Goal: Task Accomplishment & Management: Use online tool/utility

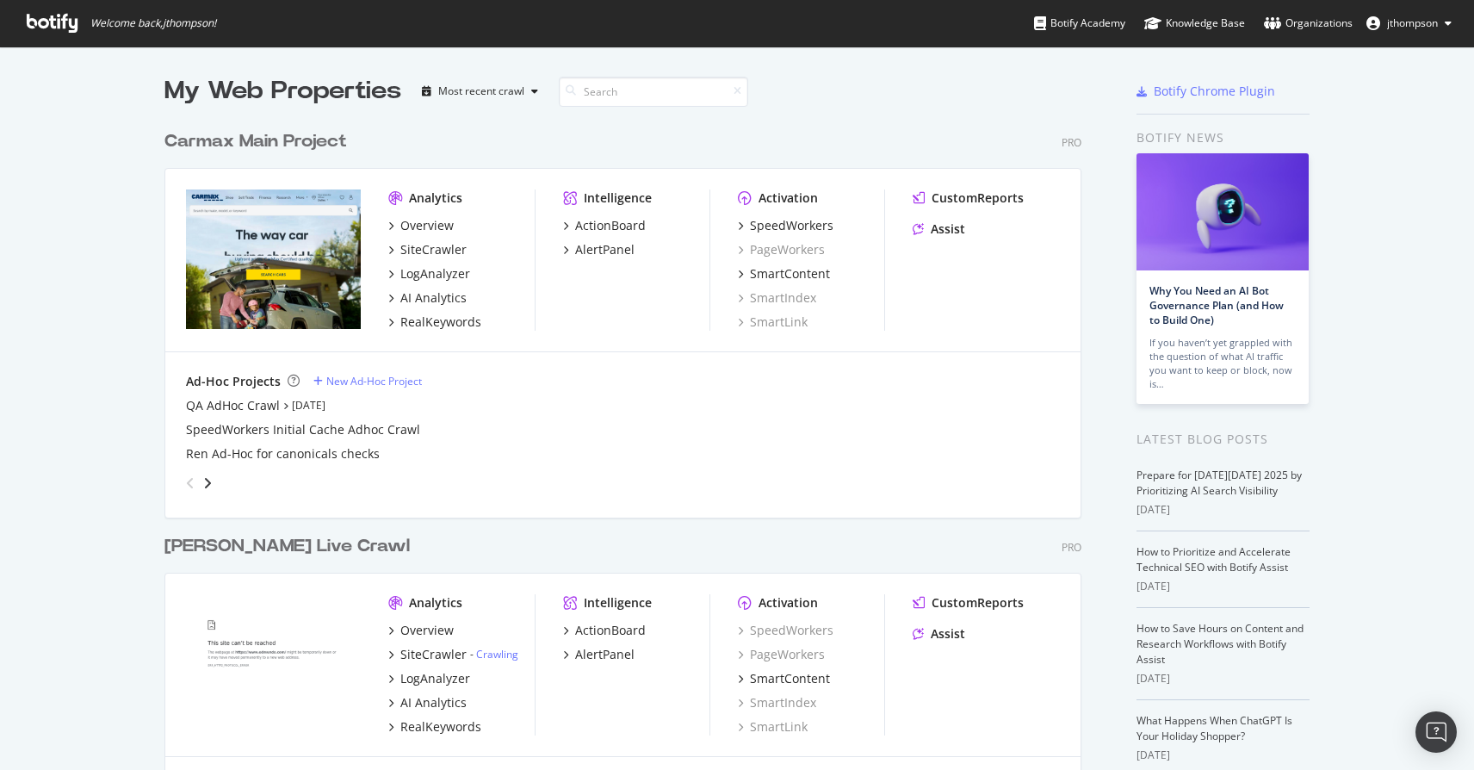
scroll to position [757, 1448]
click at [766, 224] on div "SpeedWorkers" at bounding box center [792, 225] width 84 height 17
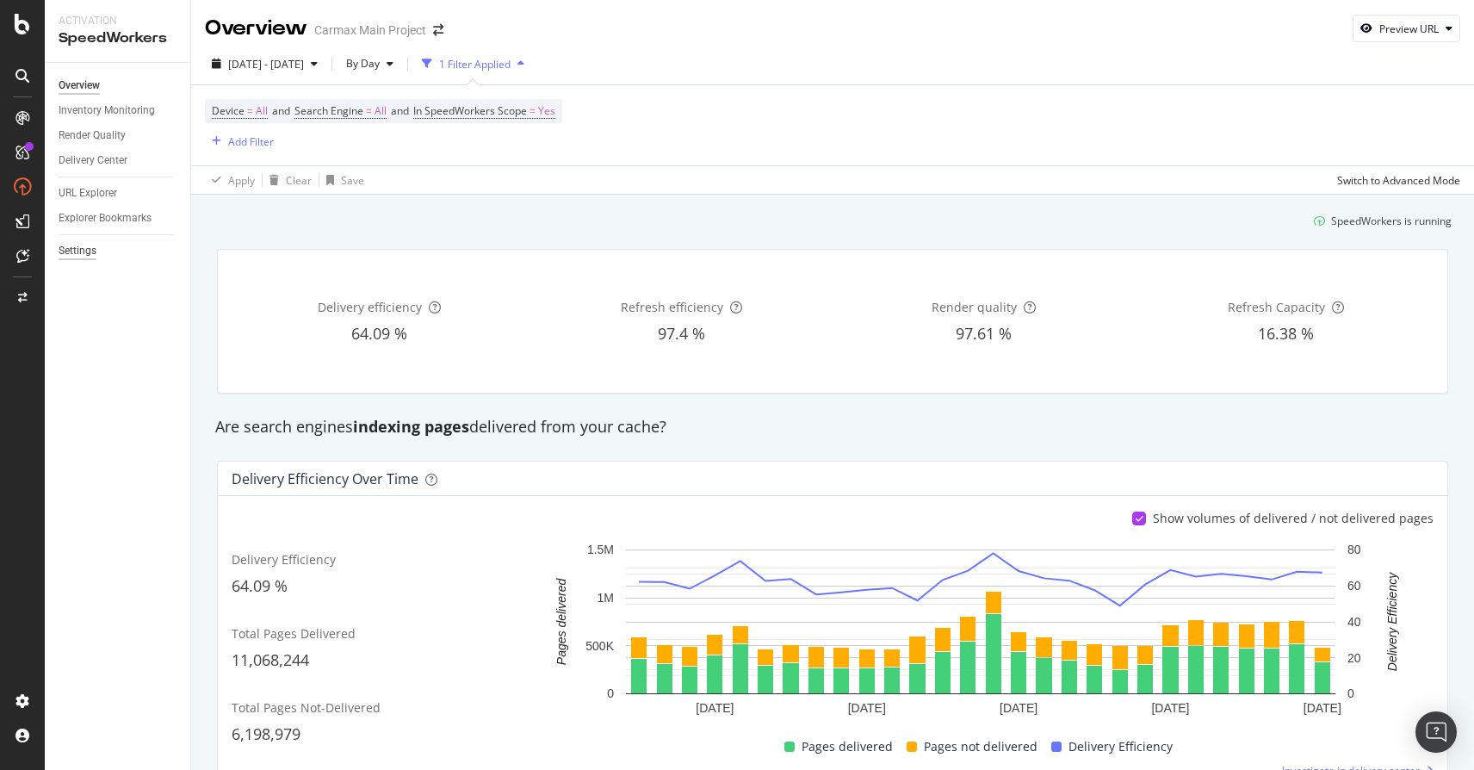
click at [82, 248] on div "Settings" at bounding box center [78, 251] width 38 height 18
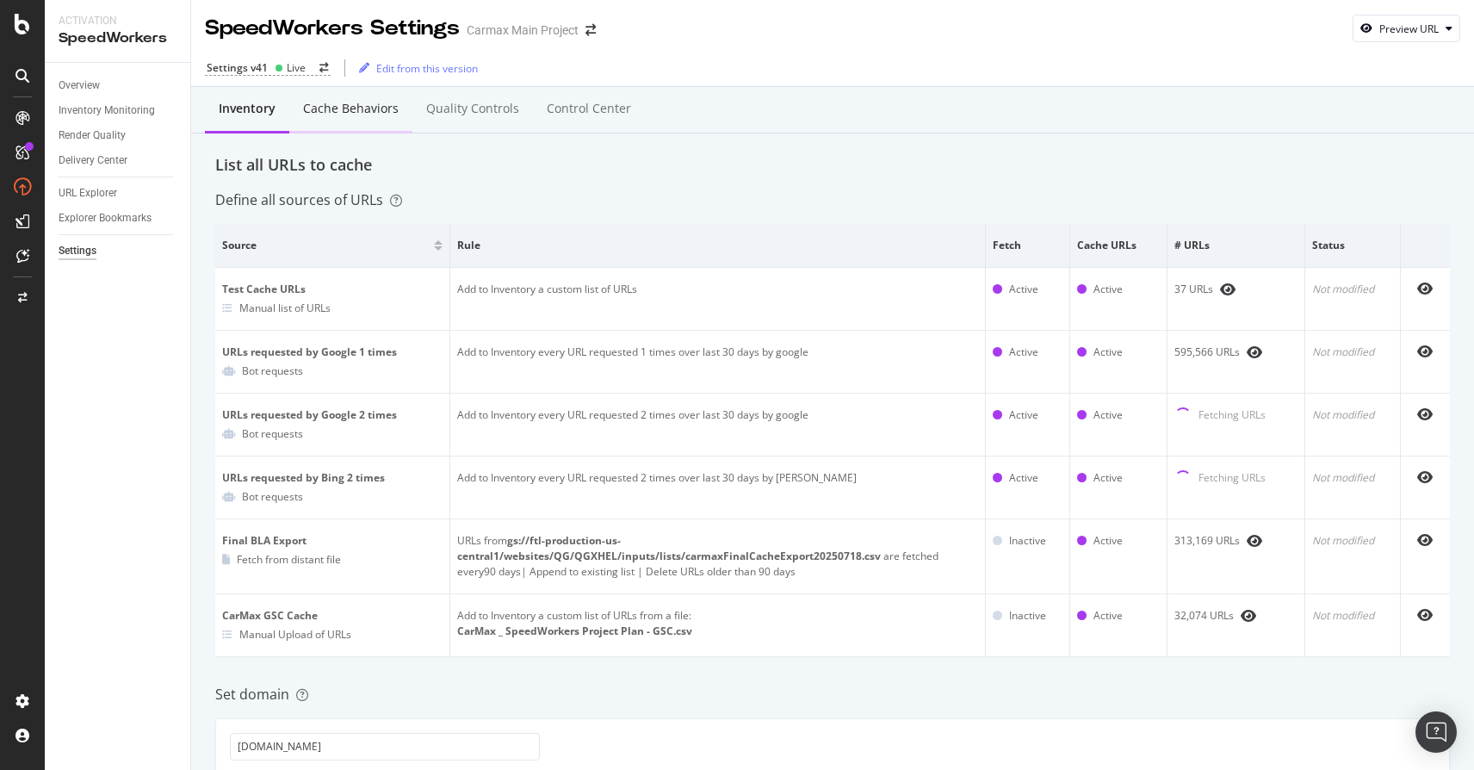
click at [362, 110] on div "Cache behaviors" at bounding box center [351, 108] width 96 height 17
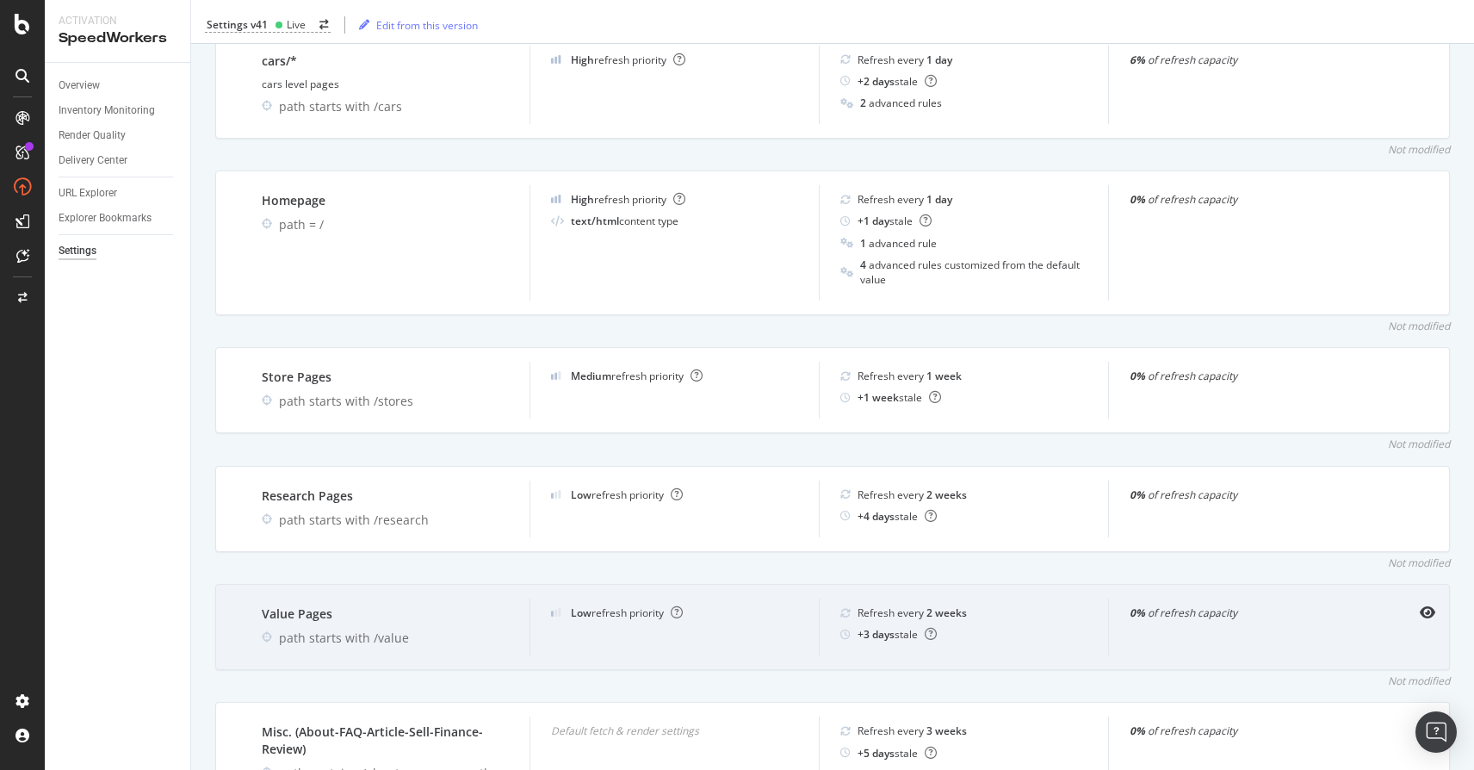
scroll to position [1184, 0]
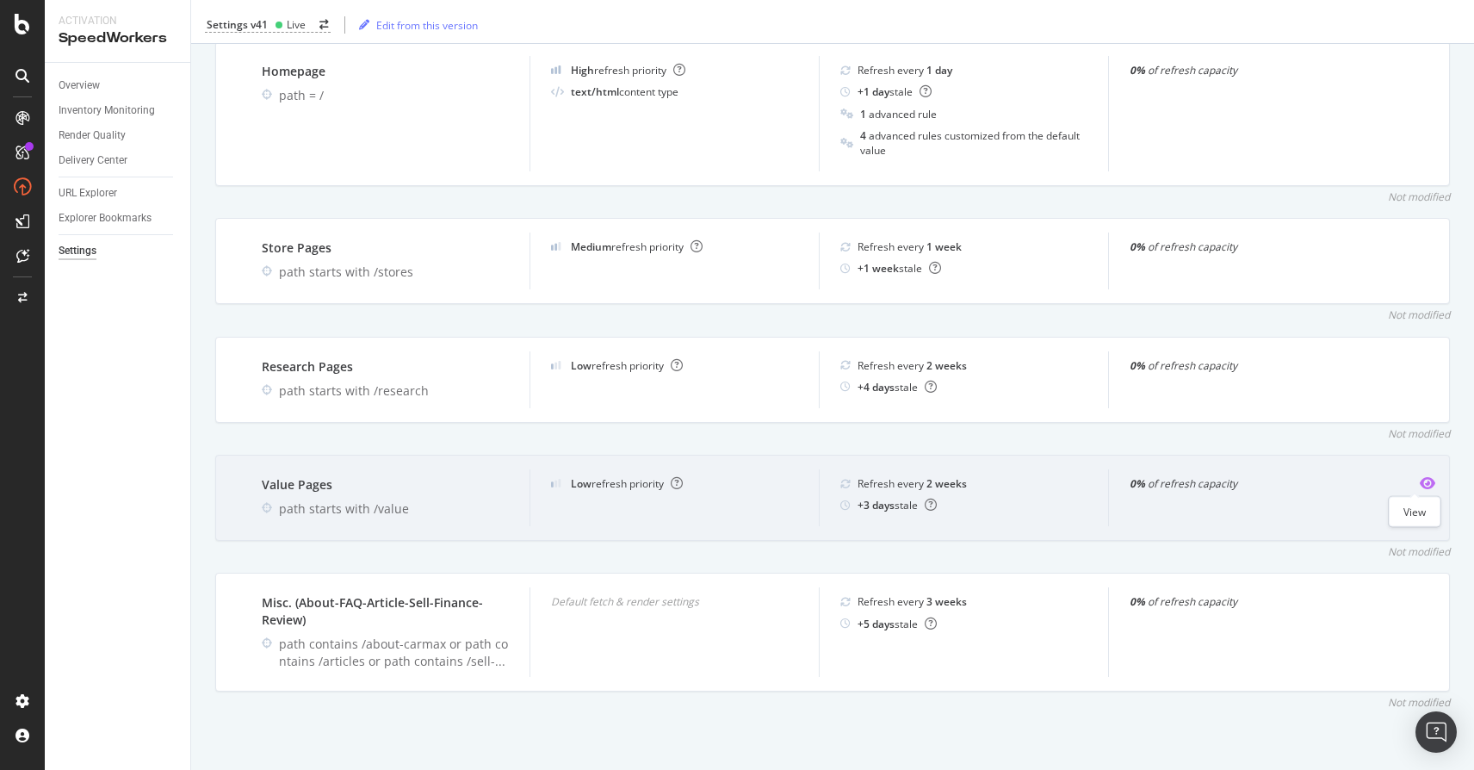
click at [1420, 482] on icon "eye" at bounding box center [1427, 483] width 15 height 14
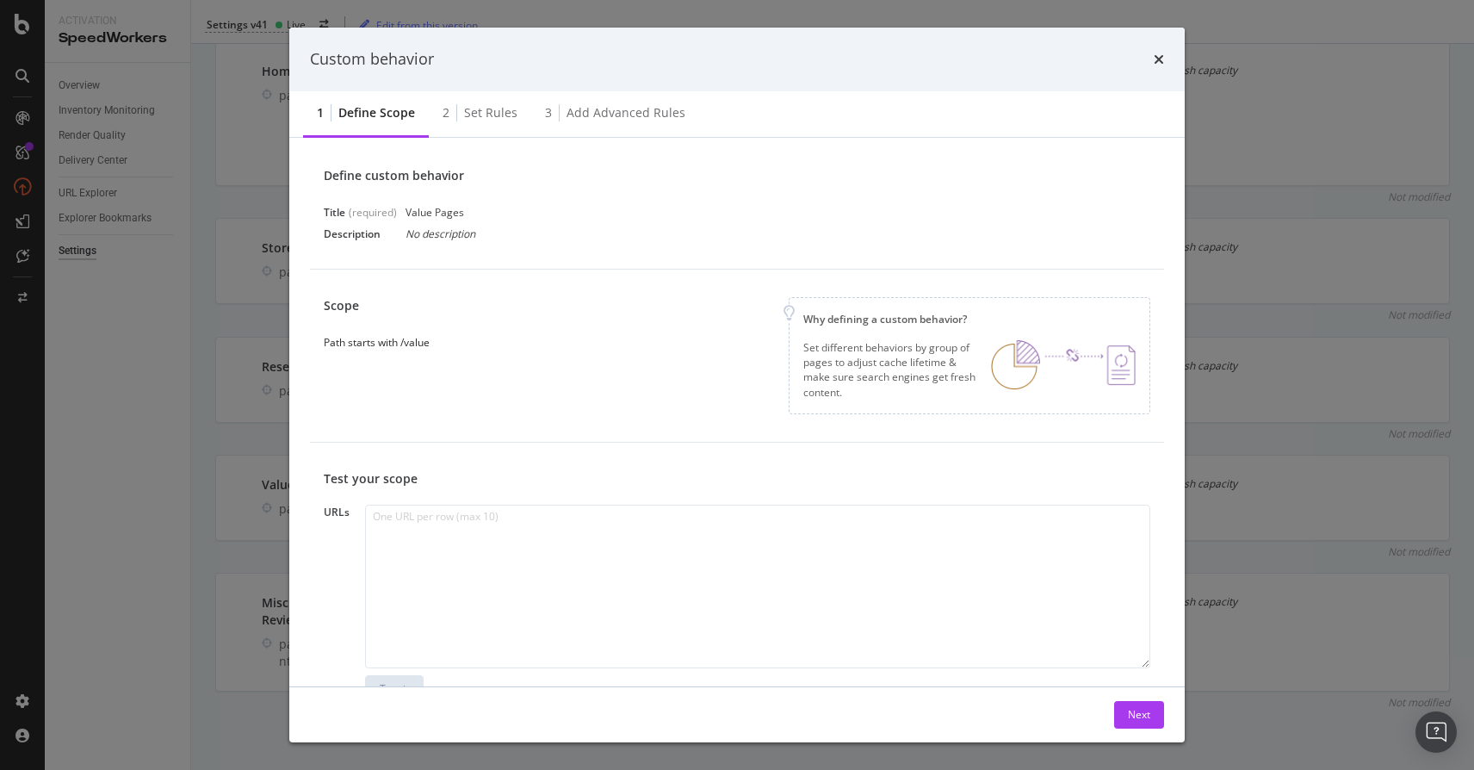
scroll to position [0, 0]
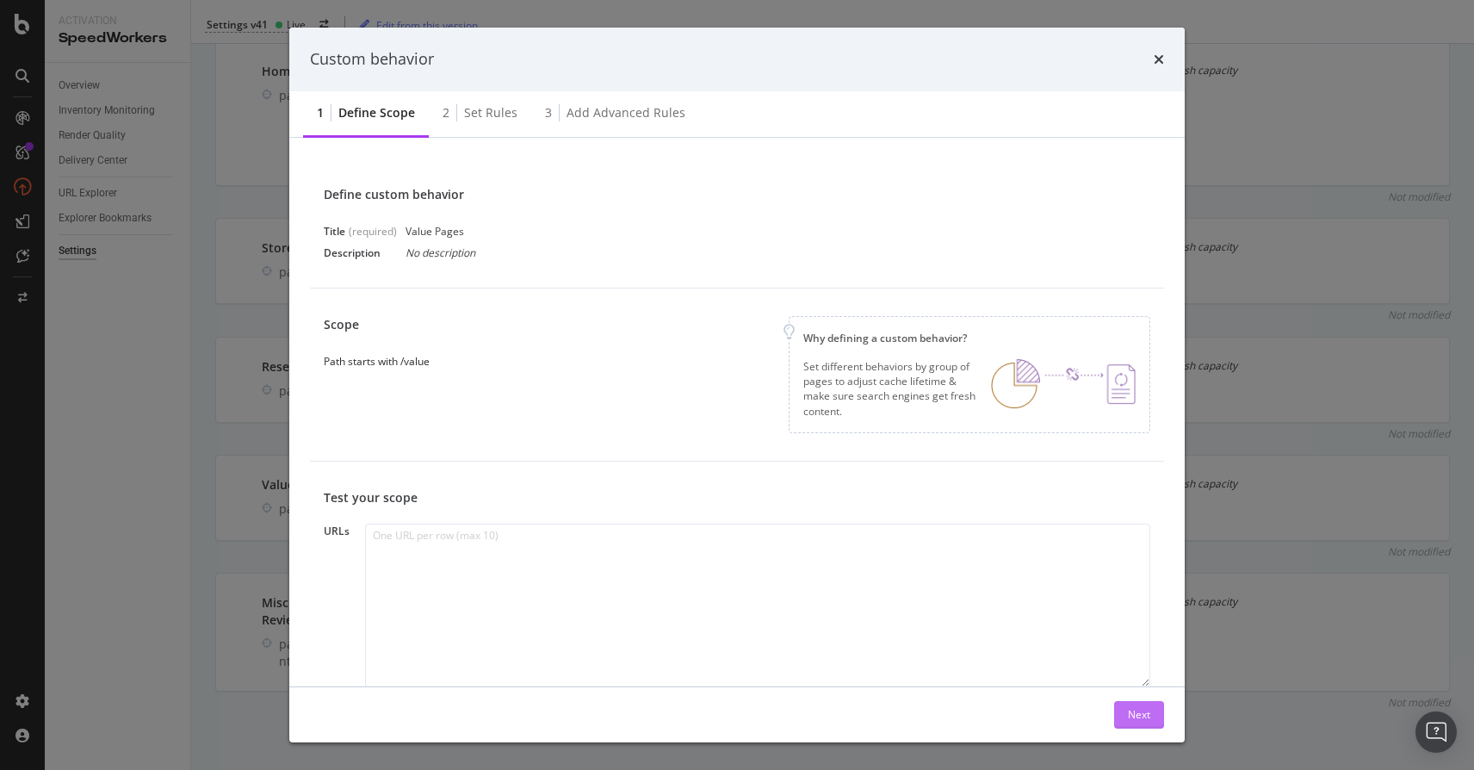
click at [1149, 713] on div "Next" at bounding box center [1139, 714] width 22 height 15
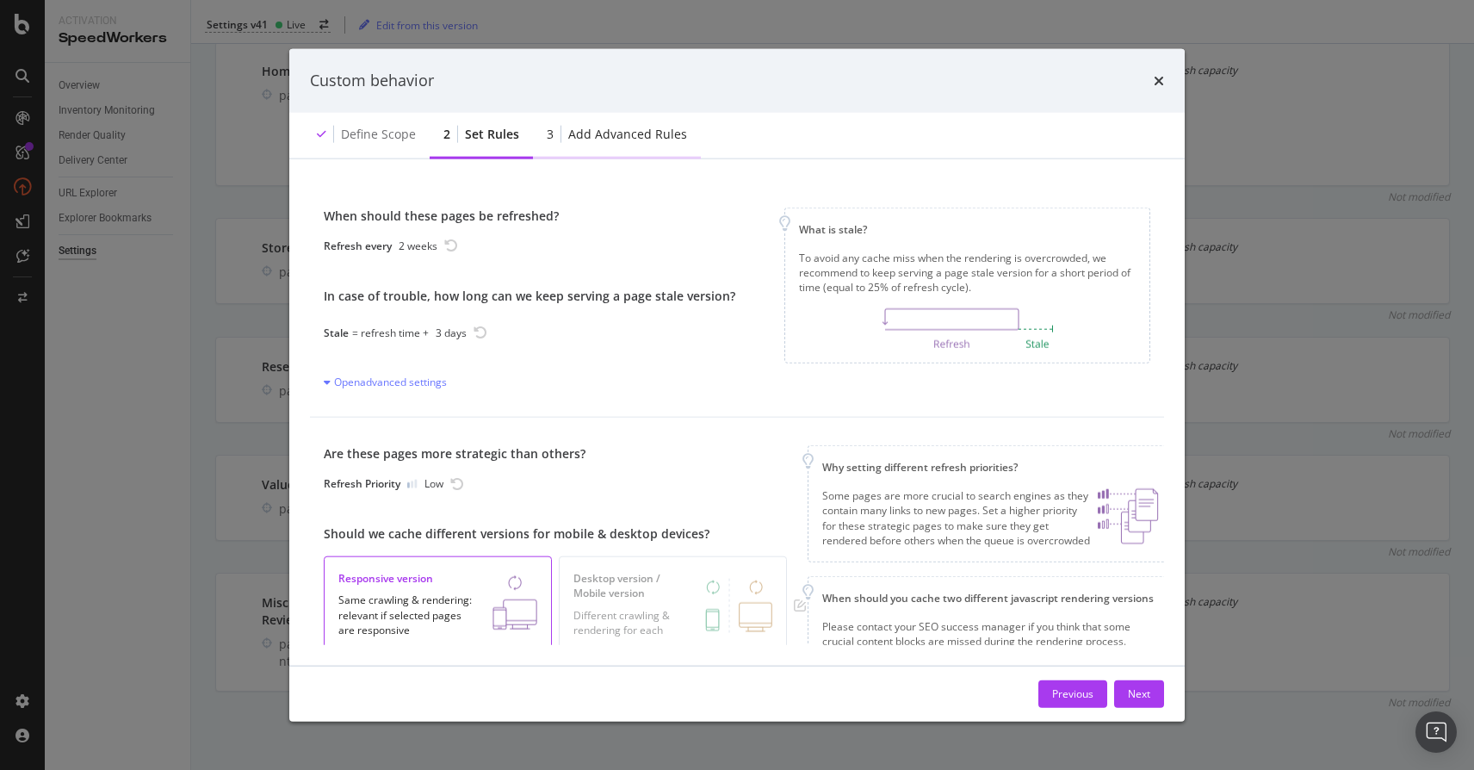
click at [623, 131] on div "Add advanced rules" at bounding box center [627, 133] width 119 height 17
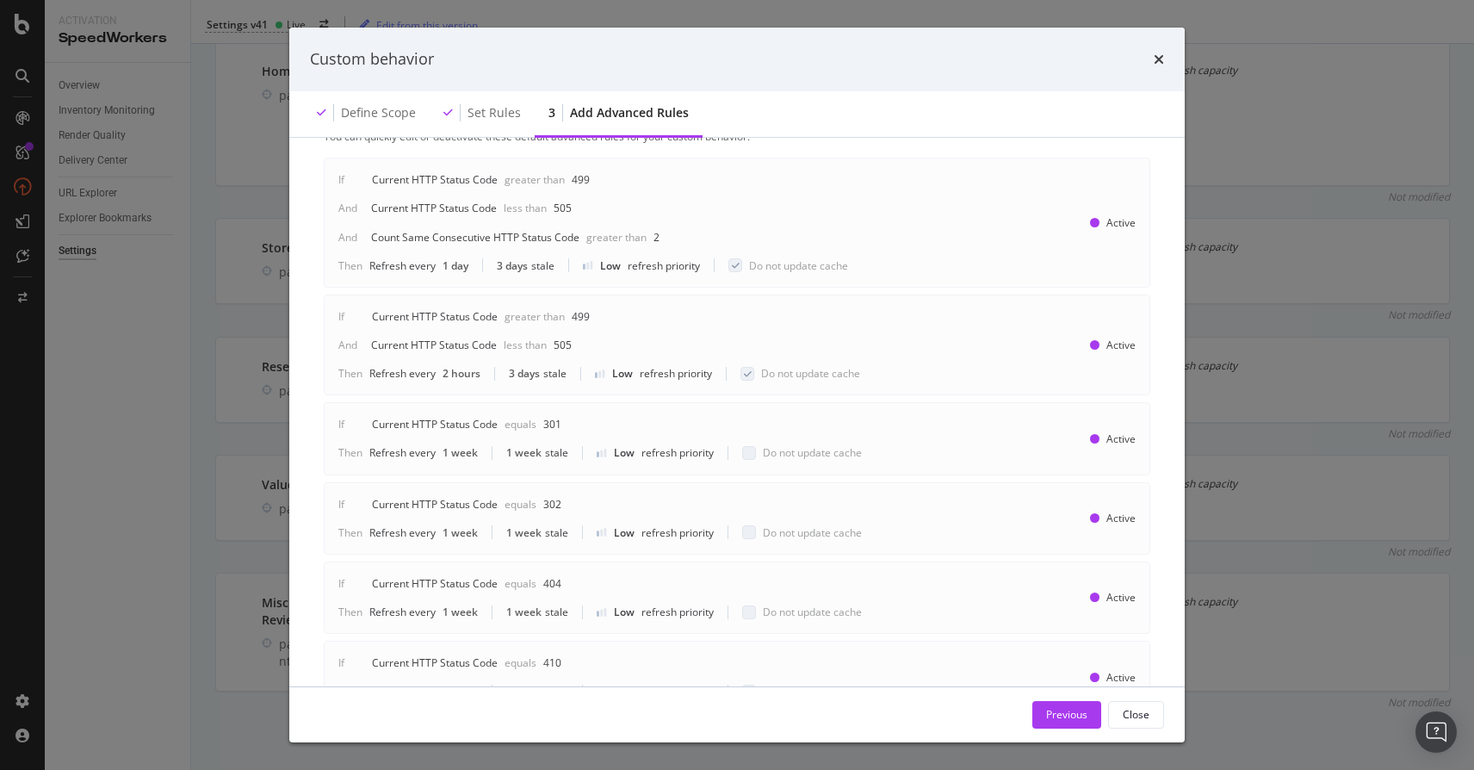
scroll to position [261, 0]
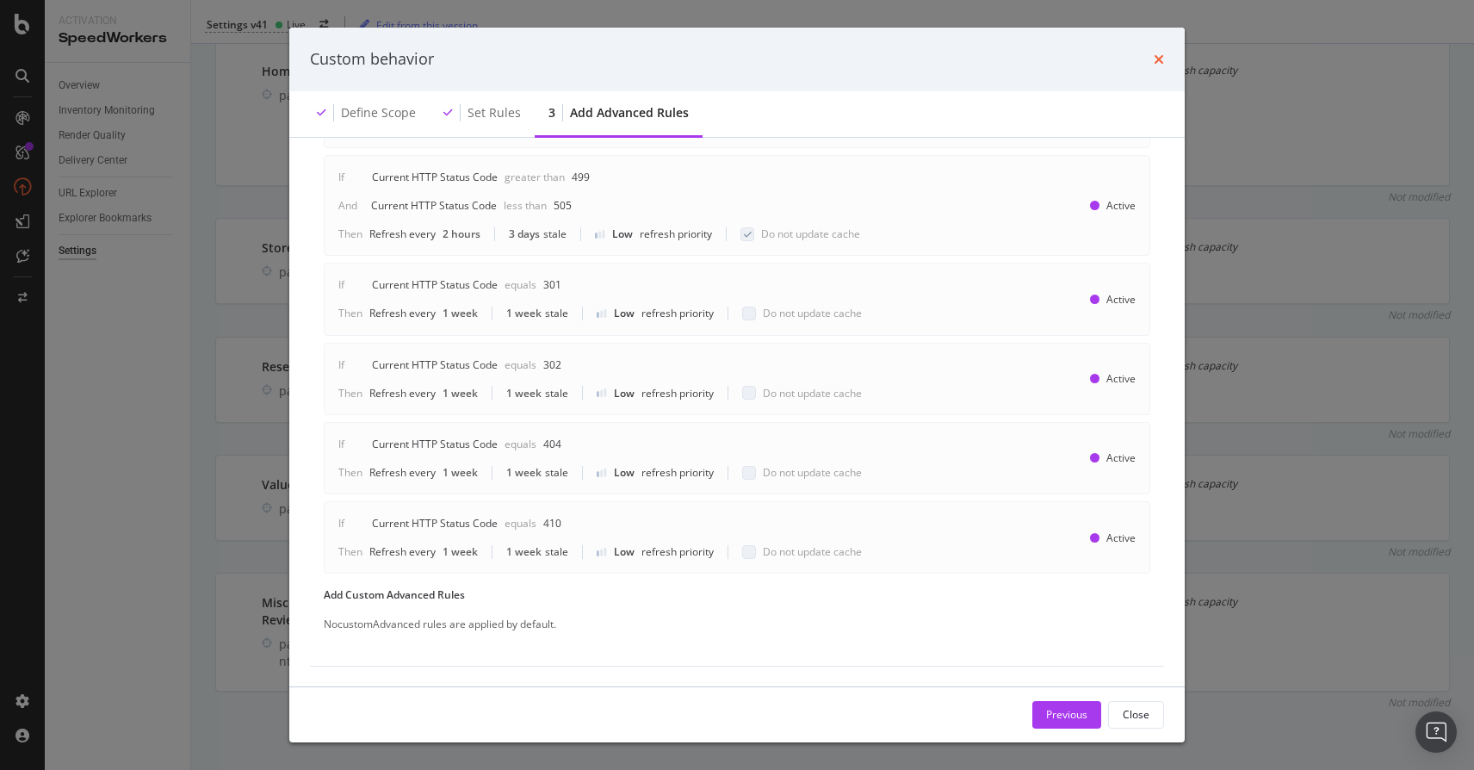
click at [1158, 57] on icon "times" at bounding box center [1159, 60] width 10 height 14
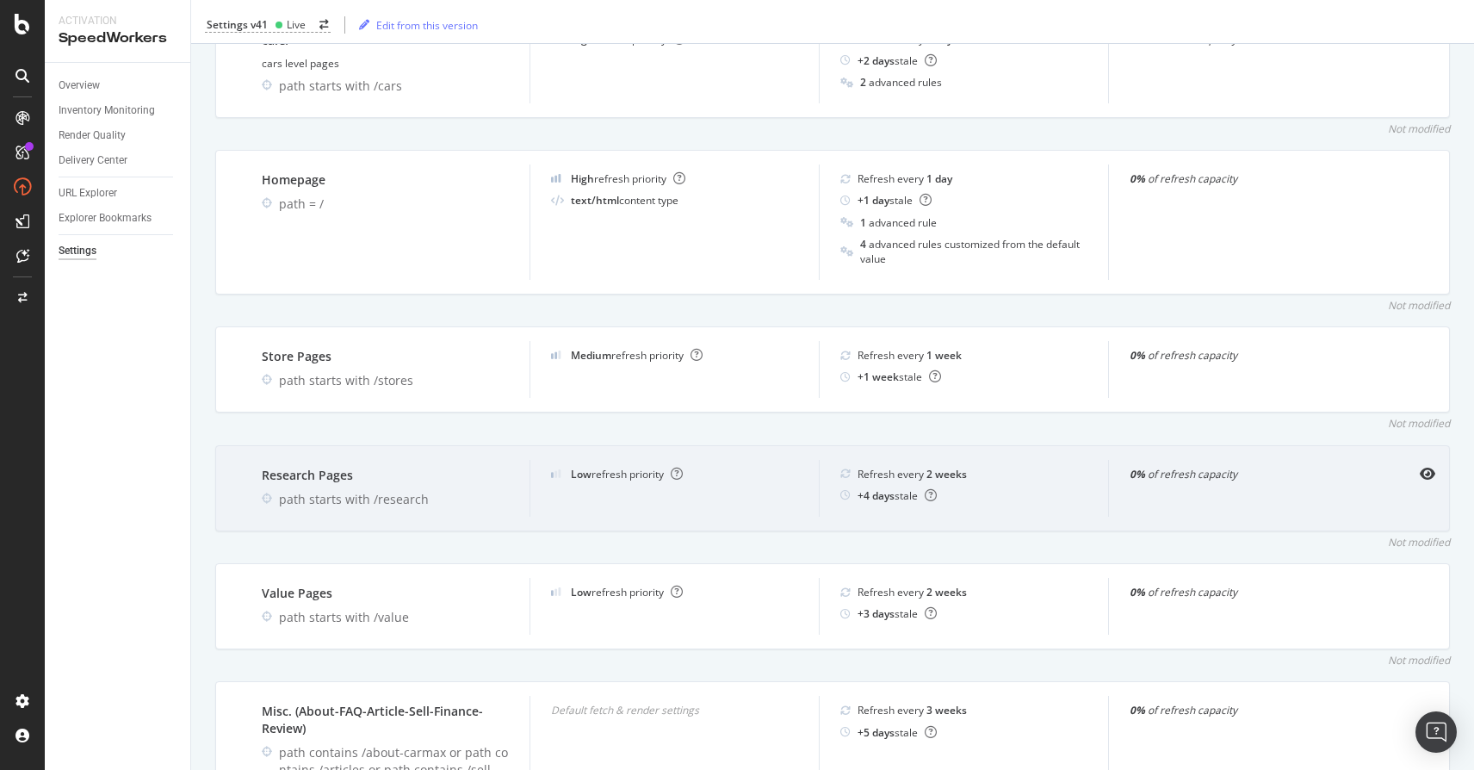
scroll to position [1077, 0]
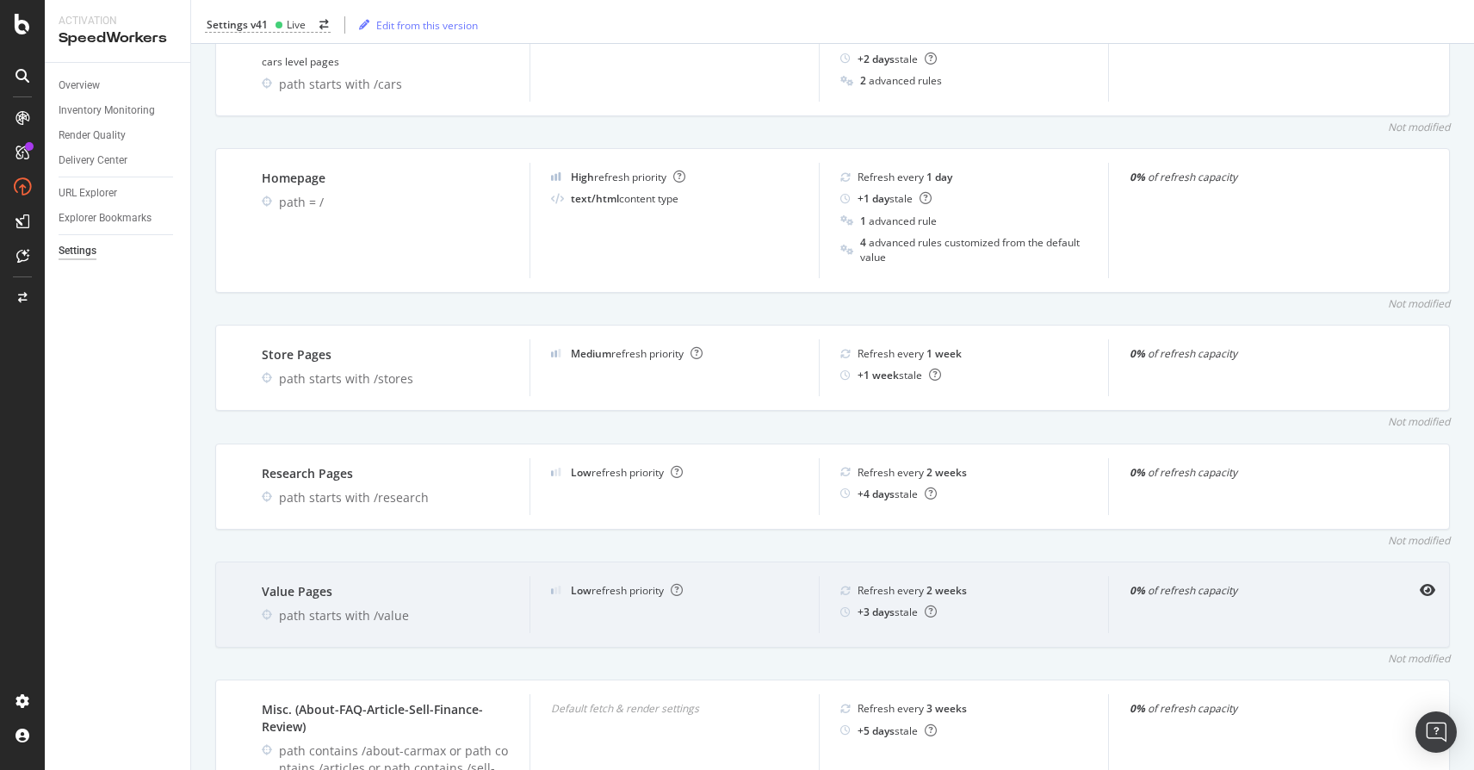
click at [563, 608] on div "Low refresh priority" at bounding box center [673, 604] width 289 height 57
click at [567, 606] on div "Low refresh priority" at bounding box center [673, 604] width 289 height 57
click at [299, 599] on div "Value Pages" at bounding box center [385, 591] width 247 height 17
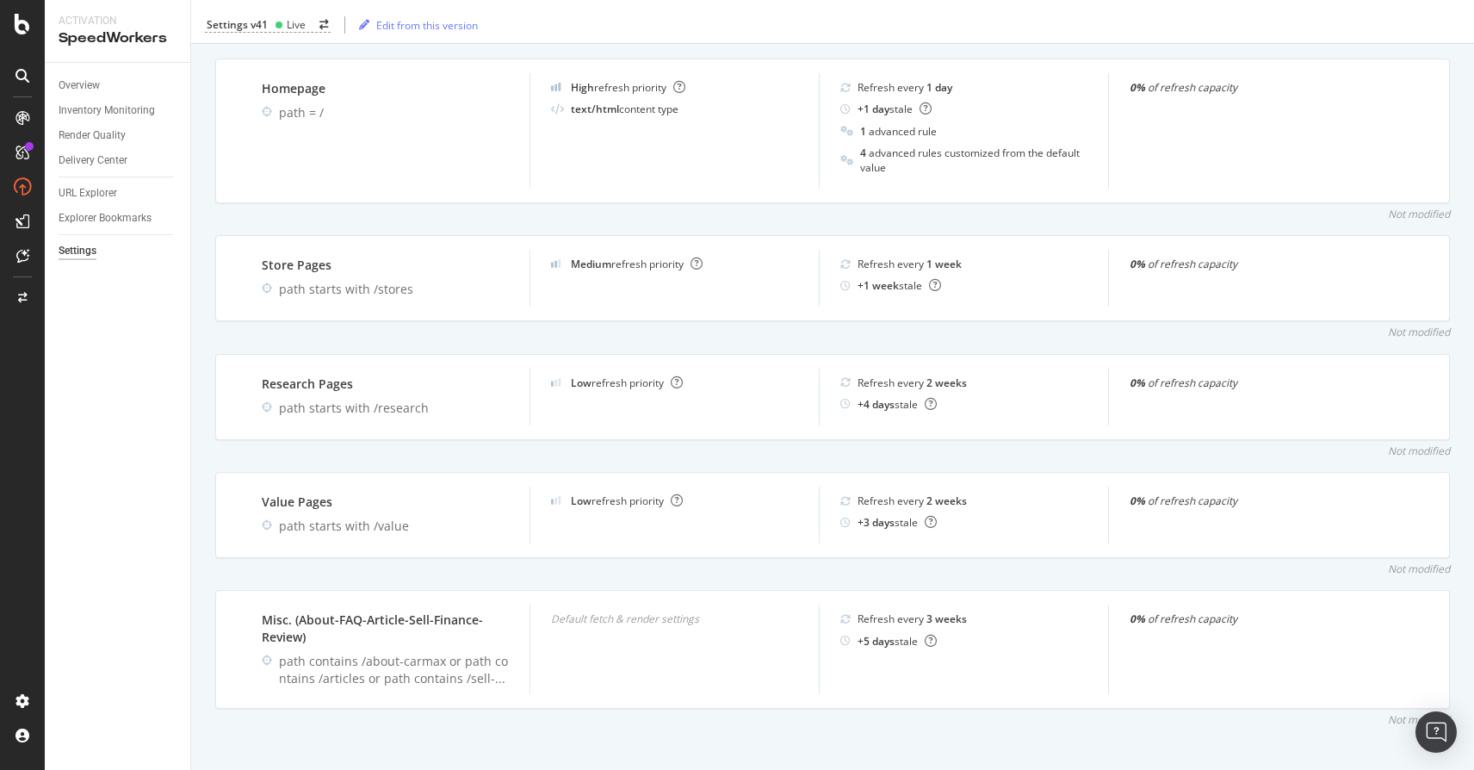
scroll to position [1184, 0]
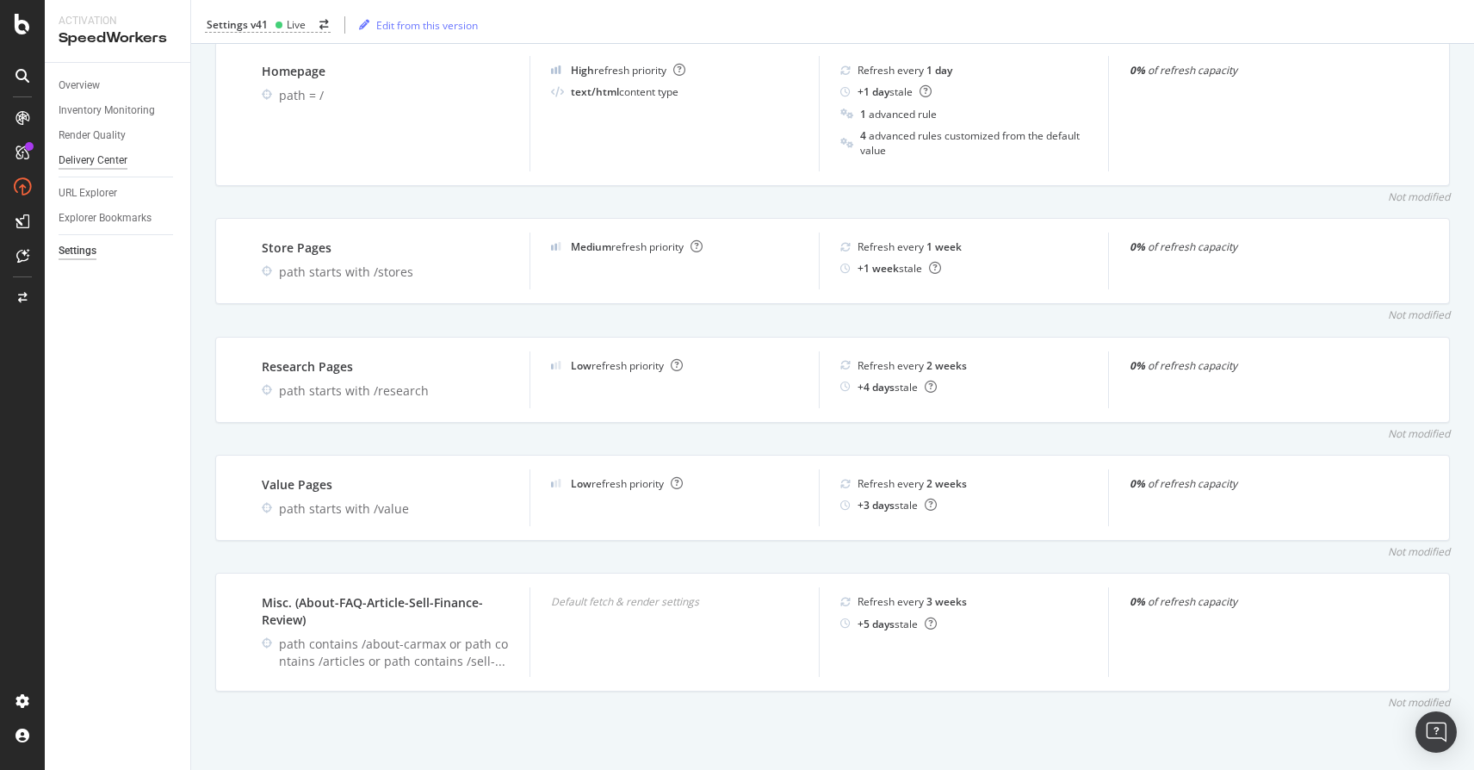
click at [114, 163] on div "Delivery Center" at bounding box center [93, 161] width 69 height 18
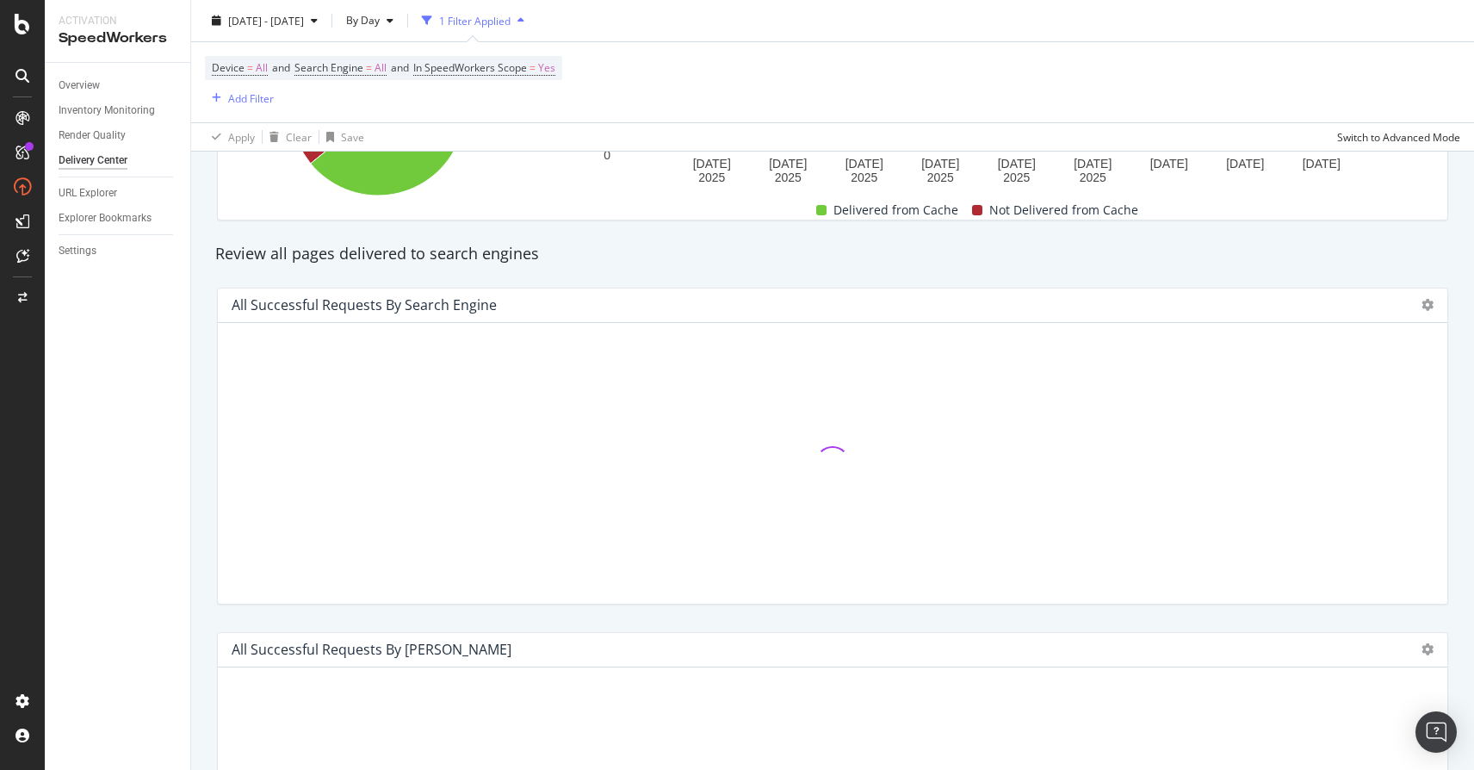
scroll to position [537, 0]
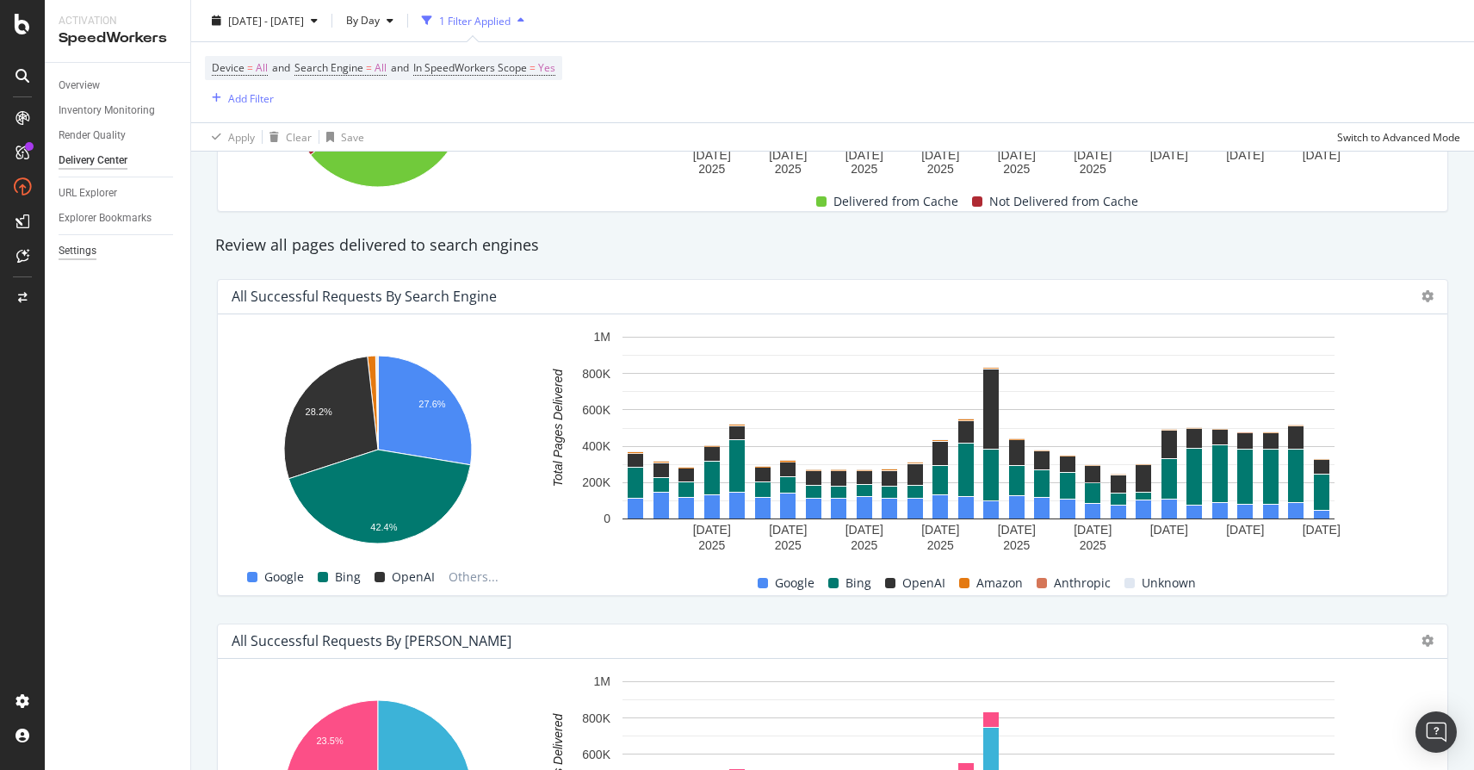
click at [78, 251] on div "Settings" at bounding box center [78, 251] width 38 height 18
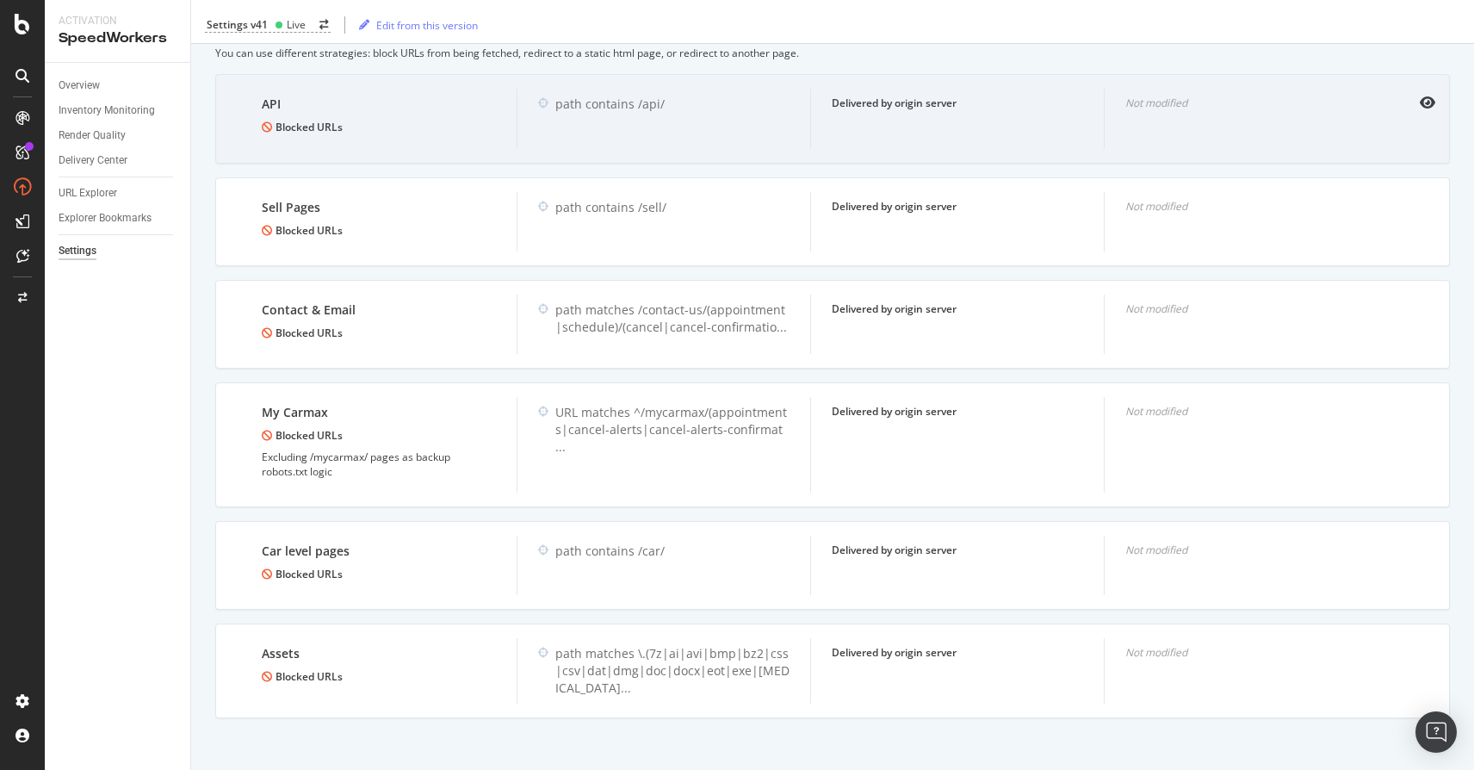
scroll to position [842, 0]
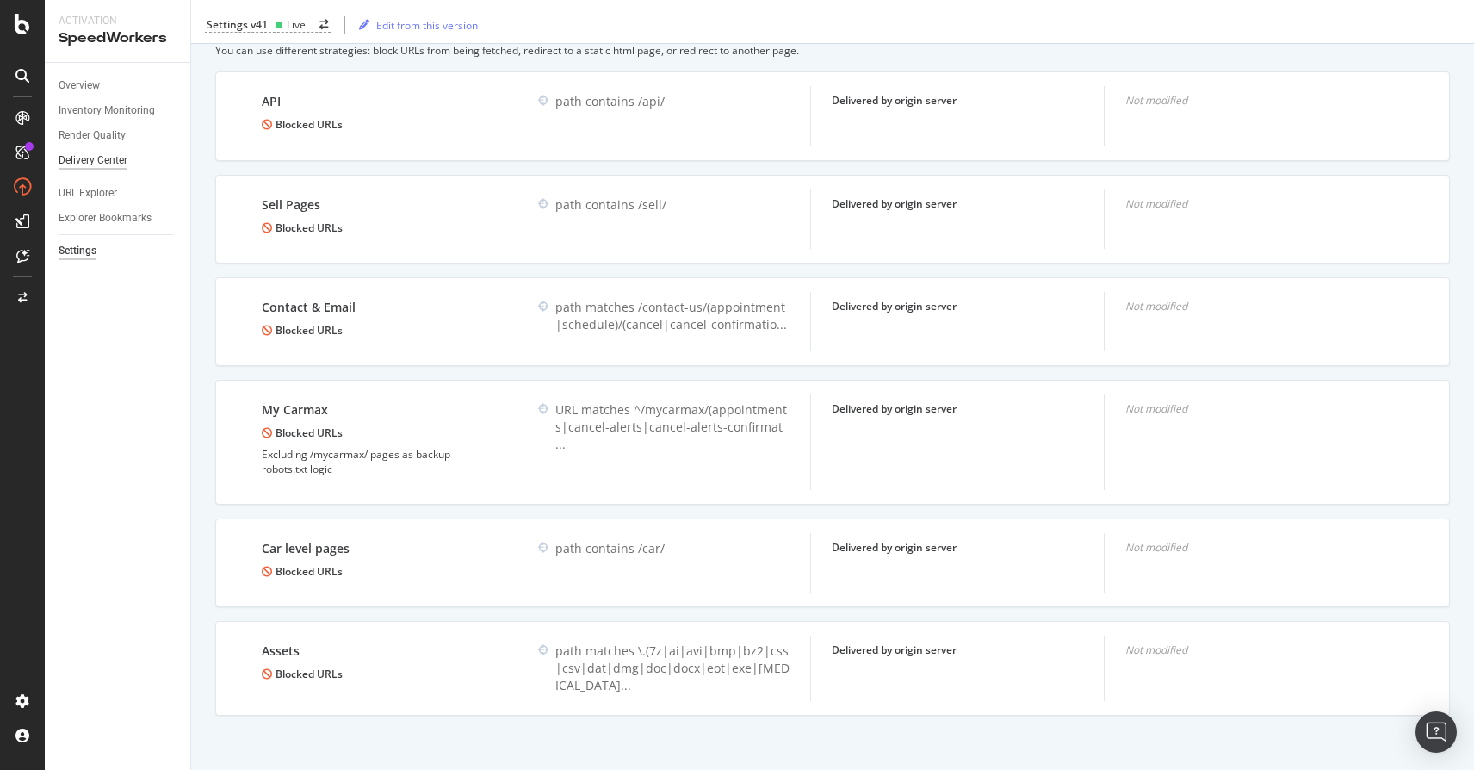
click at [100, 160] on div "Delivery Center" at bounding box center [93, 161] width 69 height 18
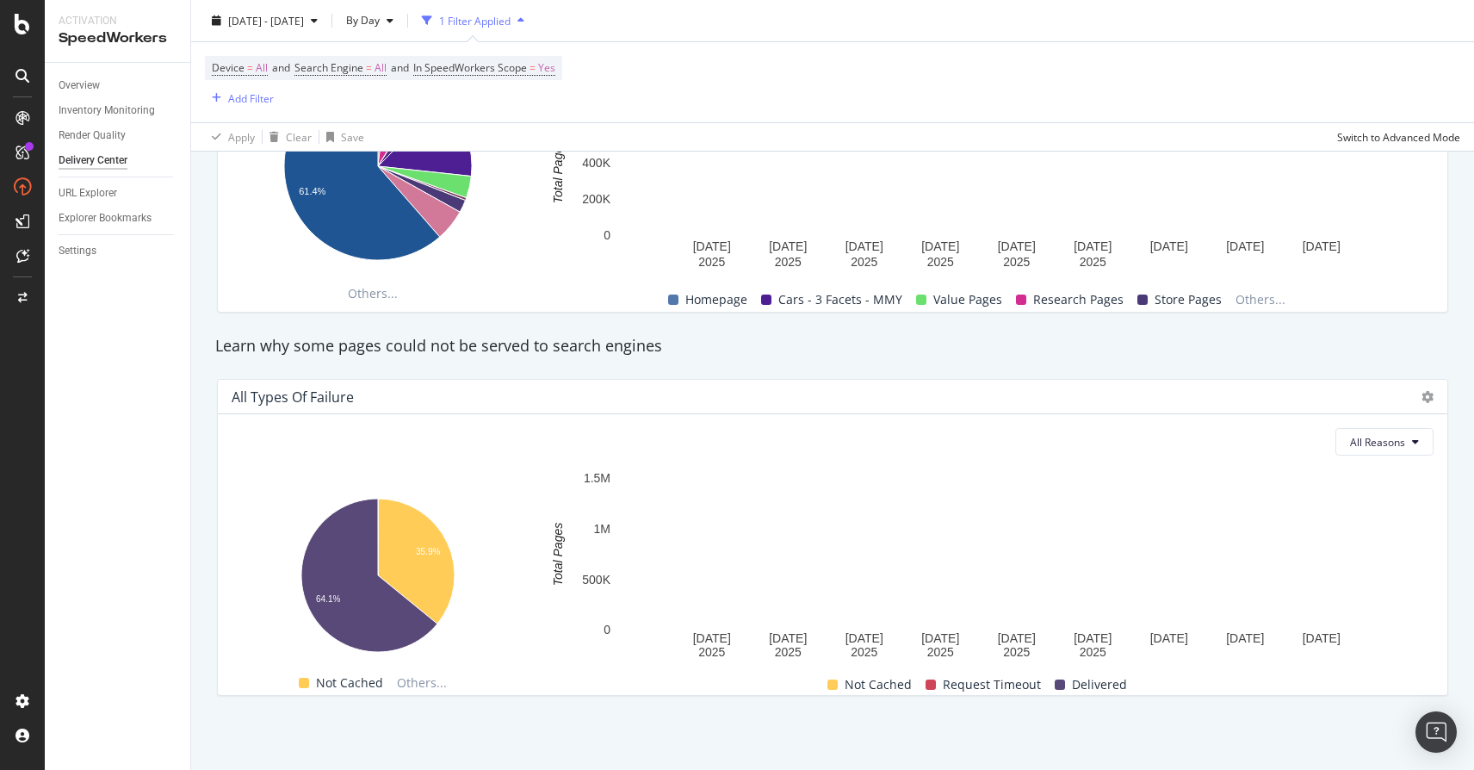
scroll to position [1510, 0]
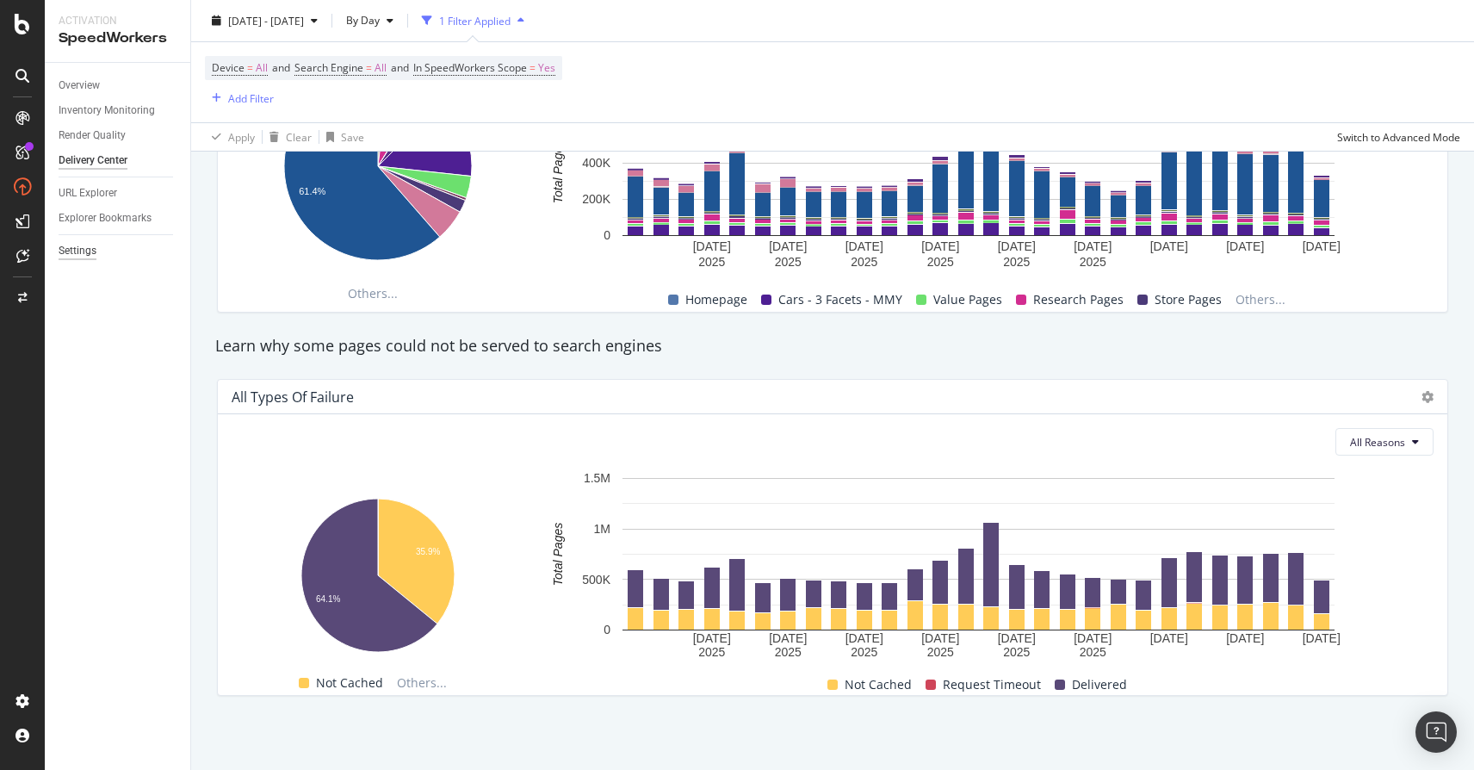
click at [84, 254] on div "Settings" at bounding box center [78, 251] width 38 height 18
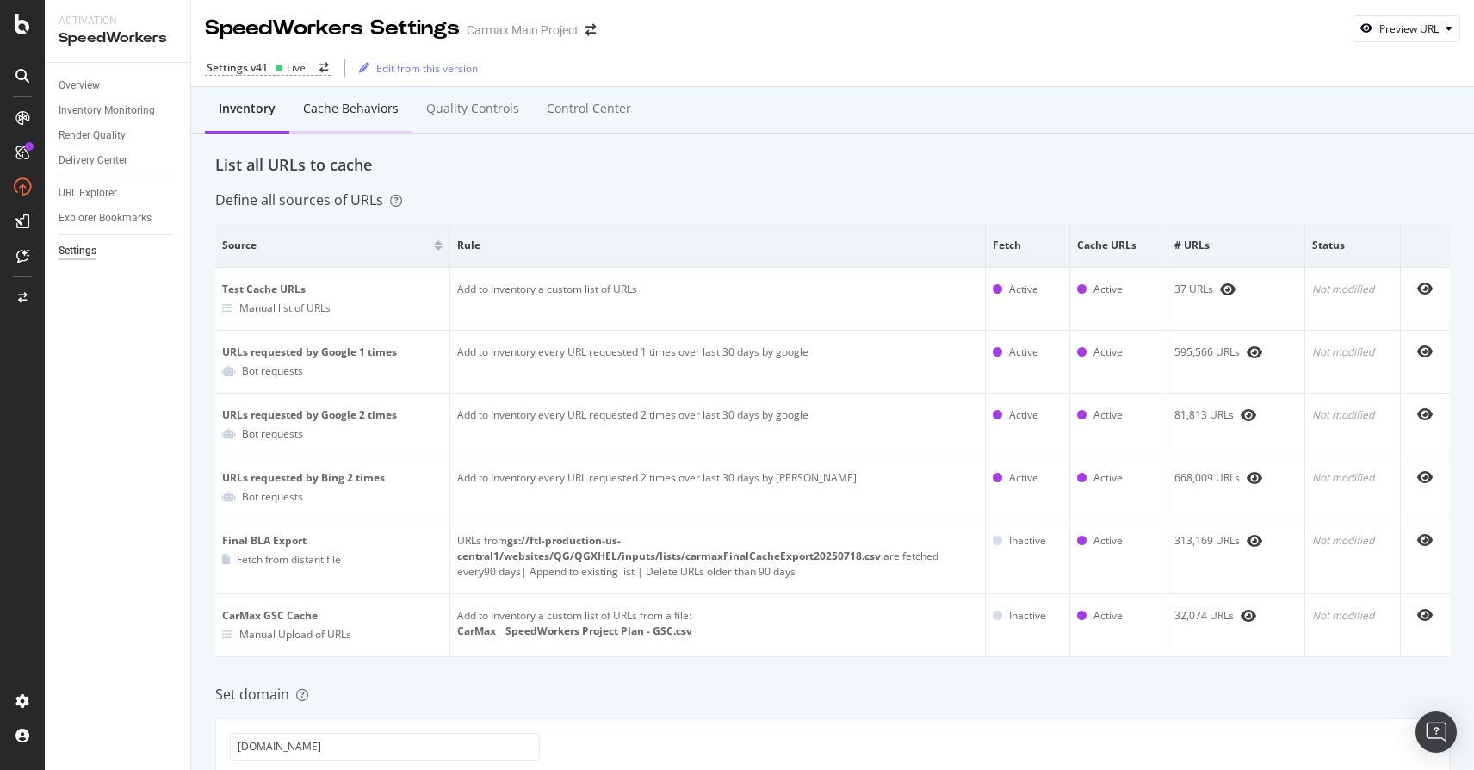
click at [362, 104] on div "Cache behaviors" at bounding box center [351, 108] width 96 height 17
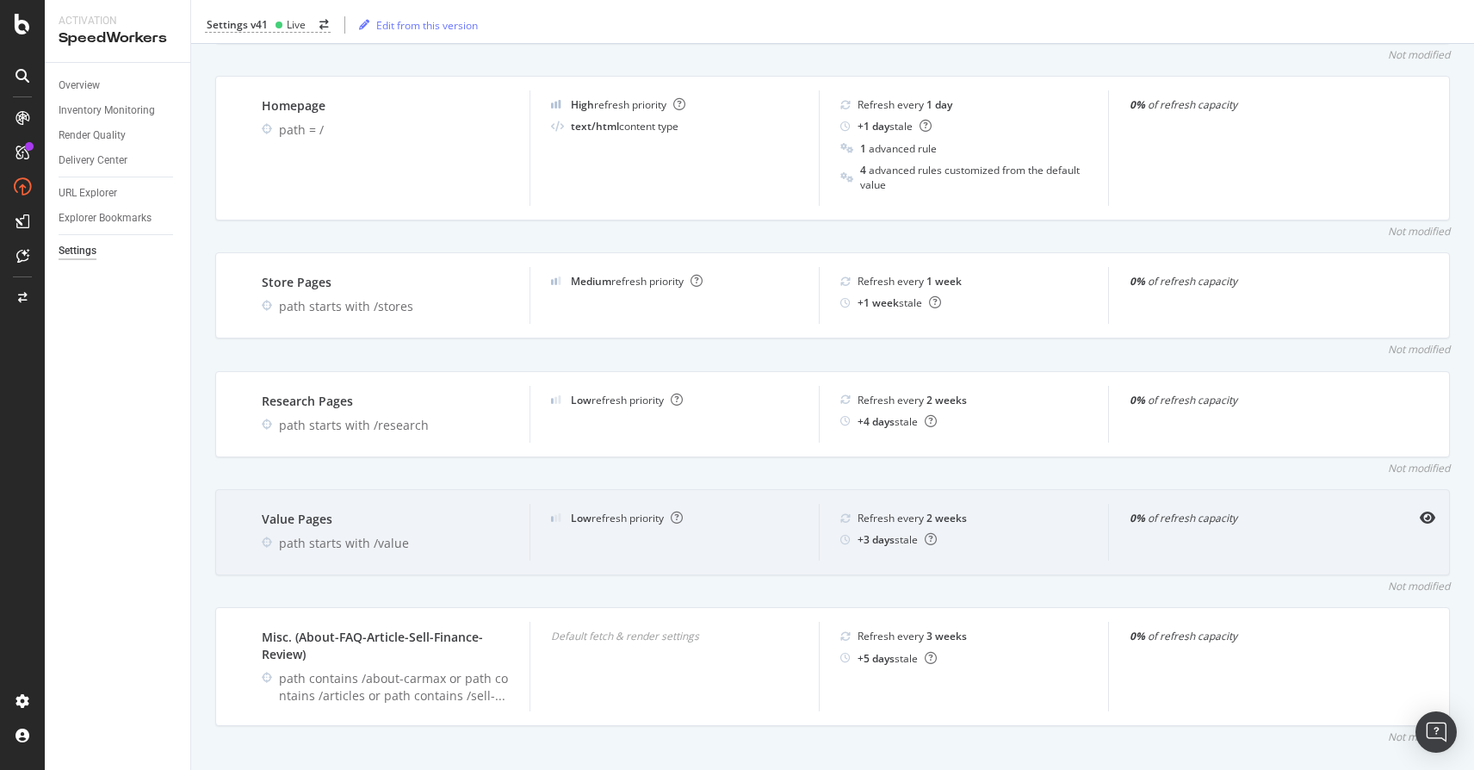
scroll to position [1174, 0]
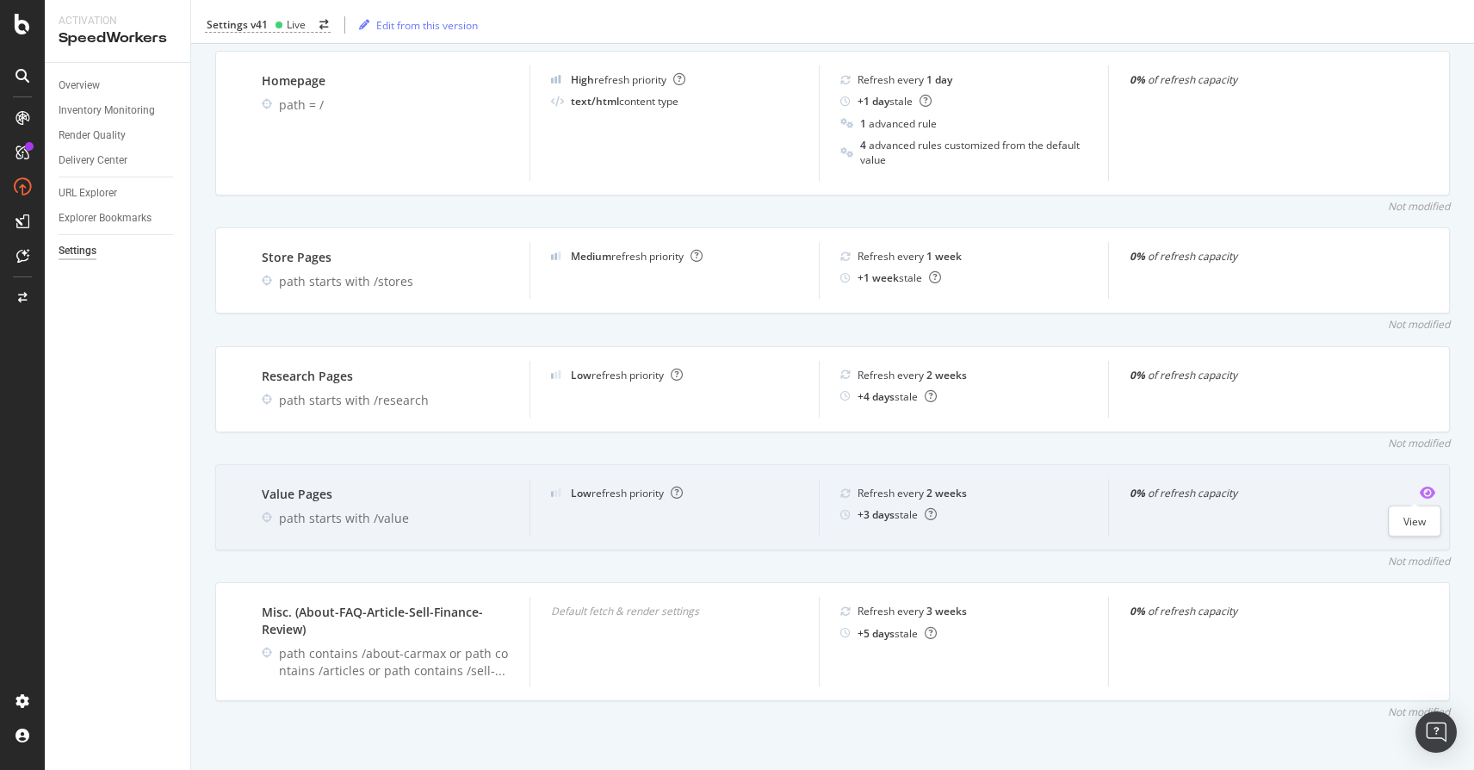
click at [1420, 491] on icon "eye" at bounding box center [1427, 493] width 15 height 14
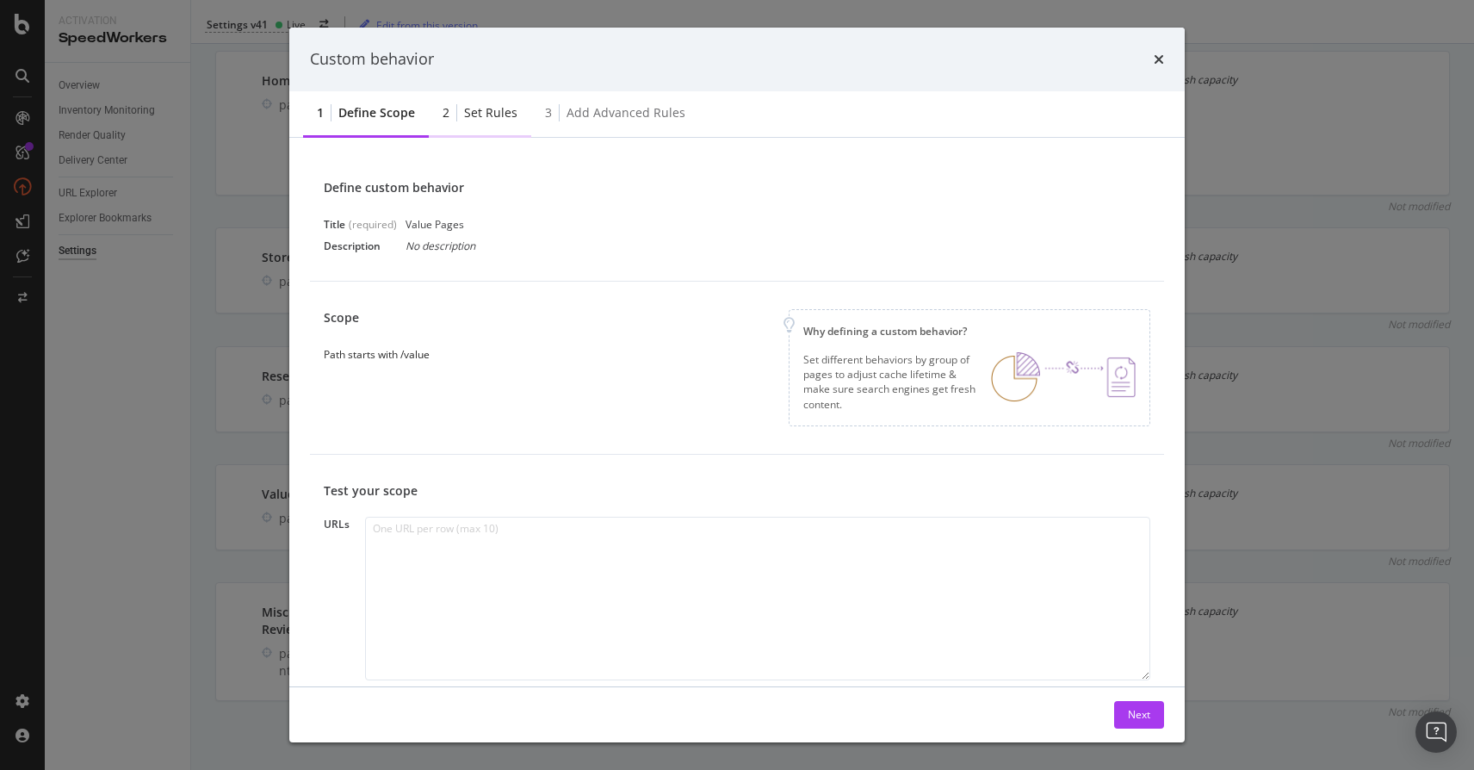
scroll to position [0, 0]
click at [492, 110] on div "Set rules" at bounding box center [490, 112] width 53 height 17
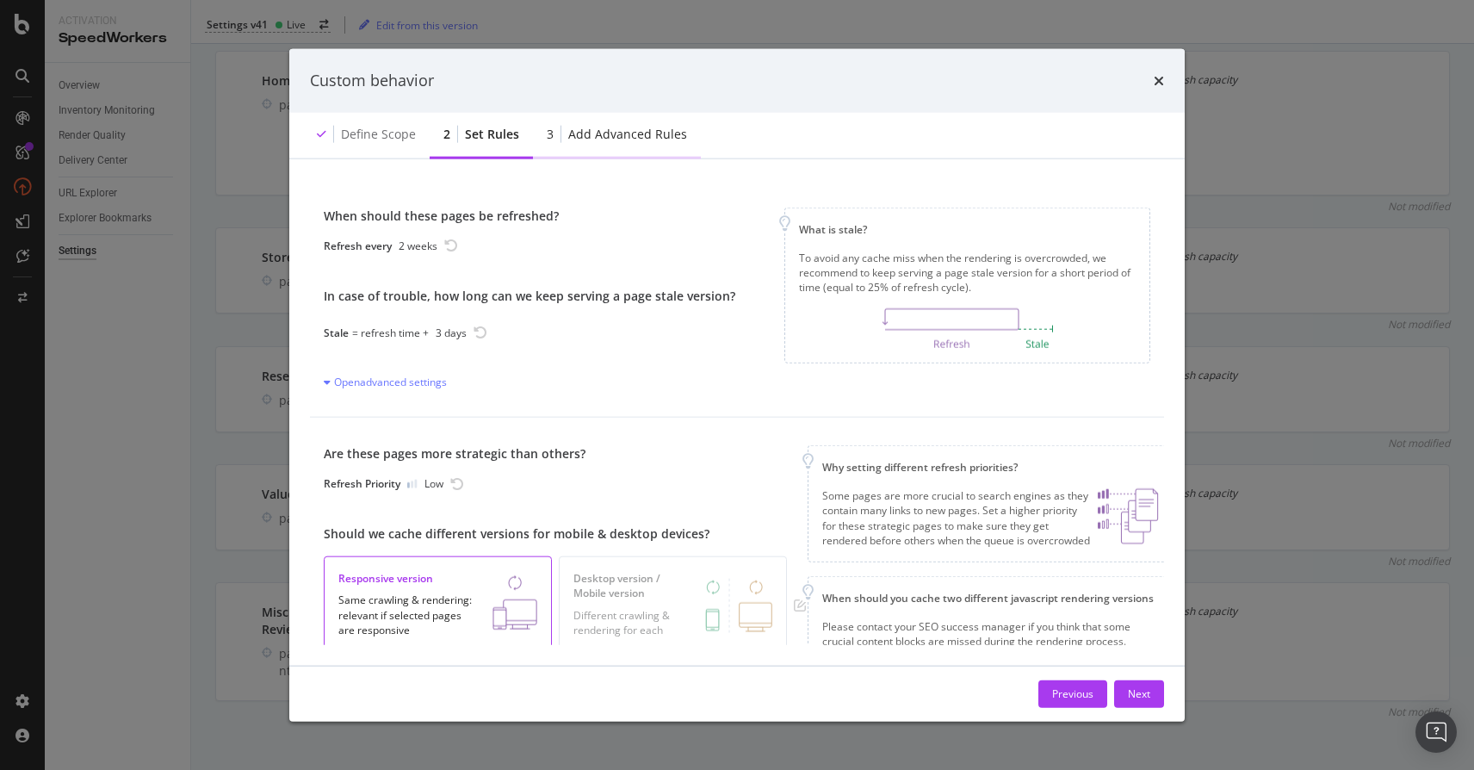
click at [660, 143] on div "3 Add advanced rules" at bounding box center [617, 134] width 168 height 47
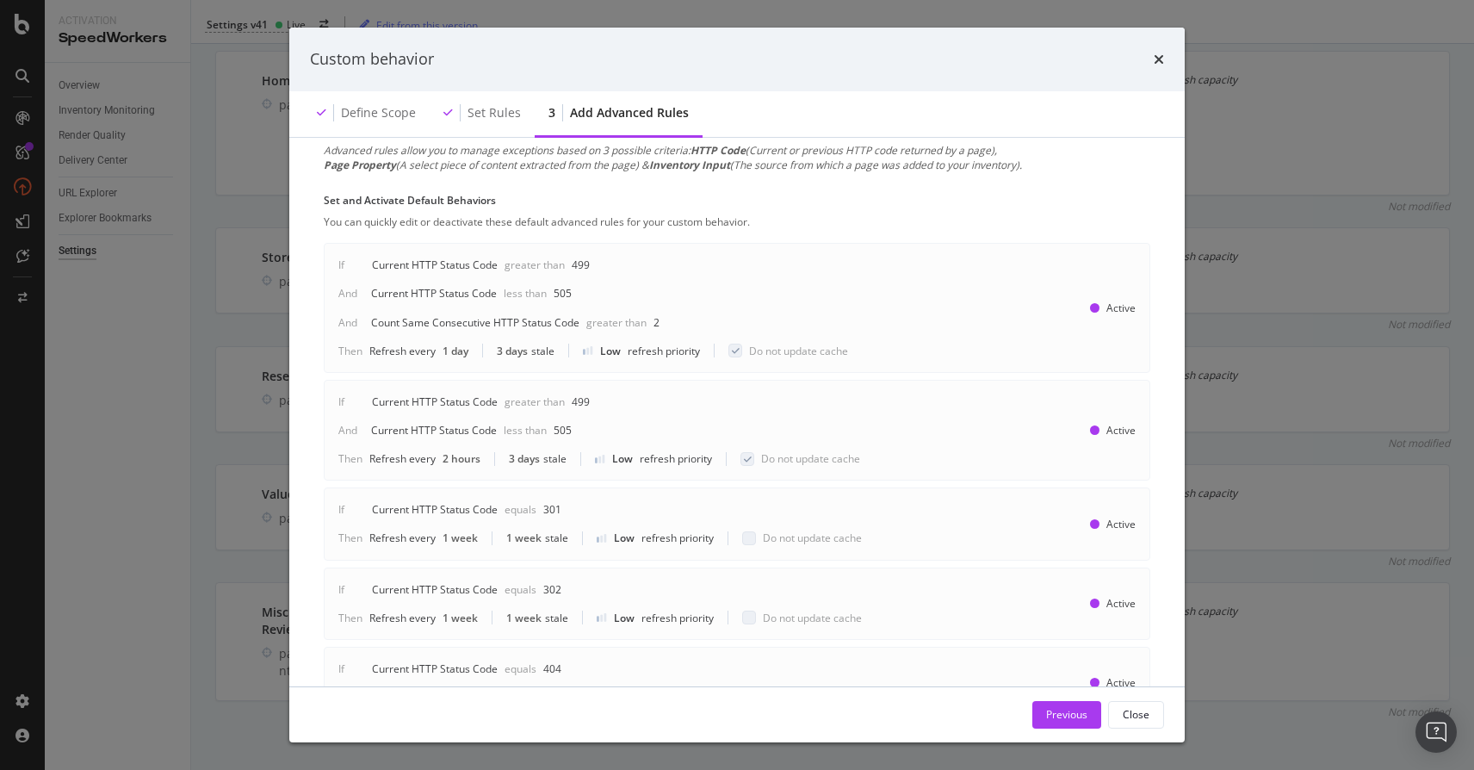
scroll to position [261, 0]
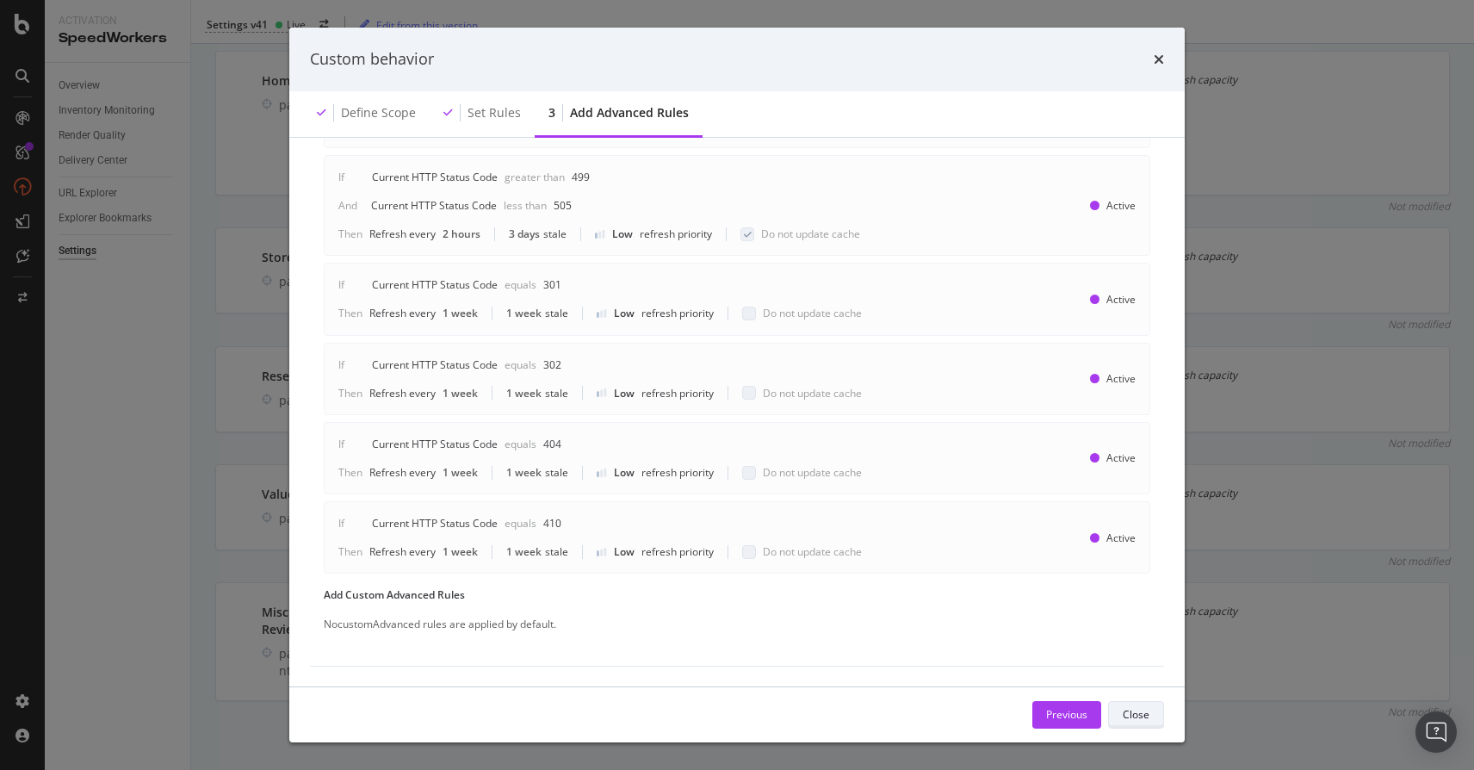
click at [1137, 717] on div "Close" at bounding box center [1136, 714] width 27 height 15
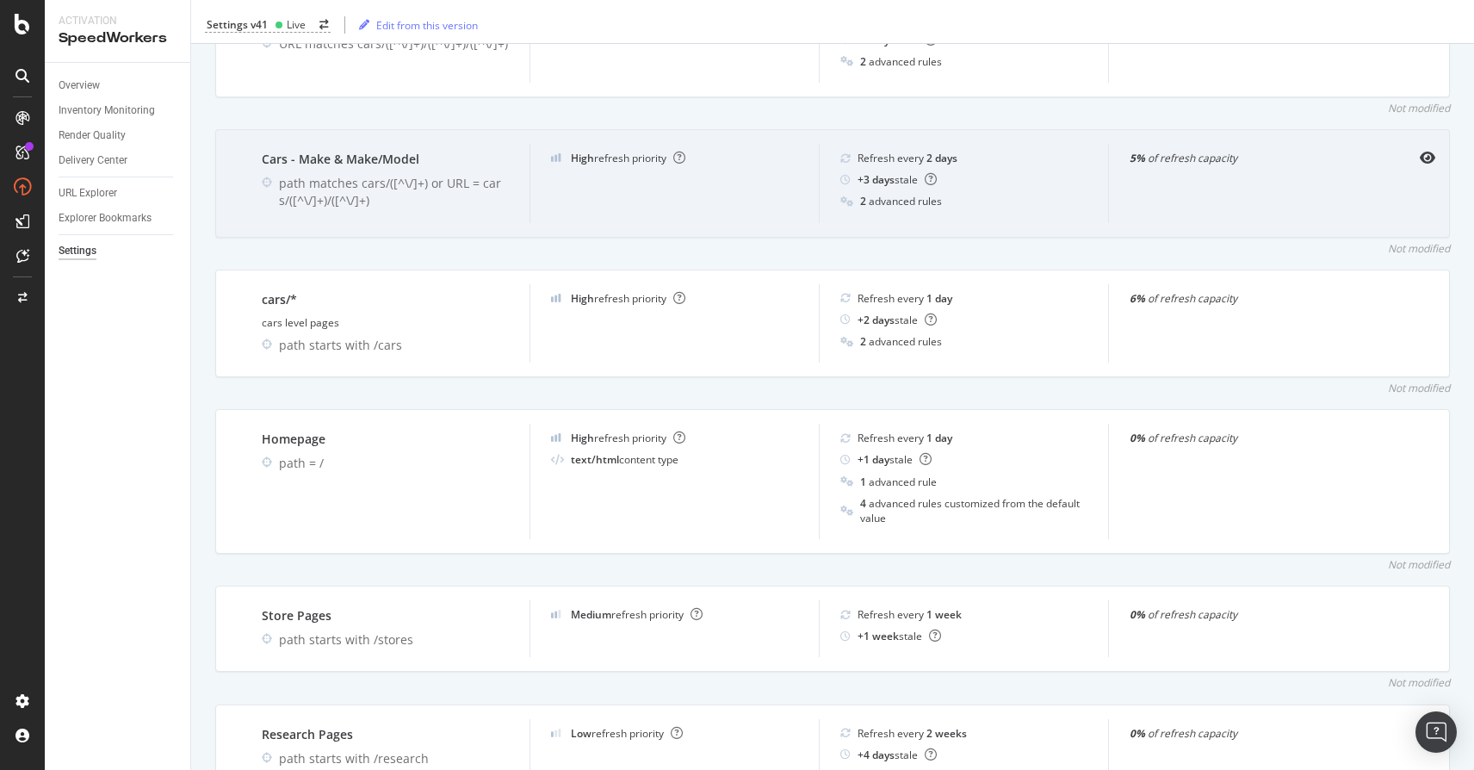
scroll to position [751, 0]
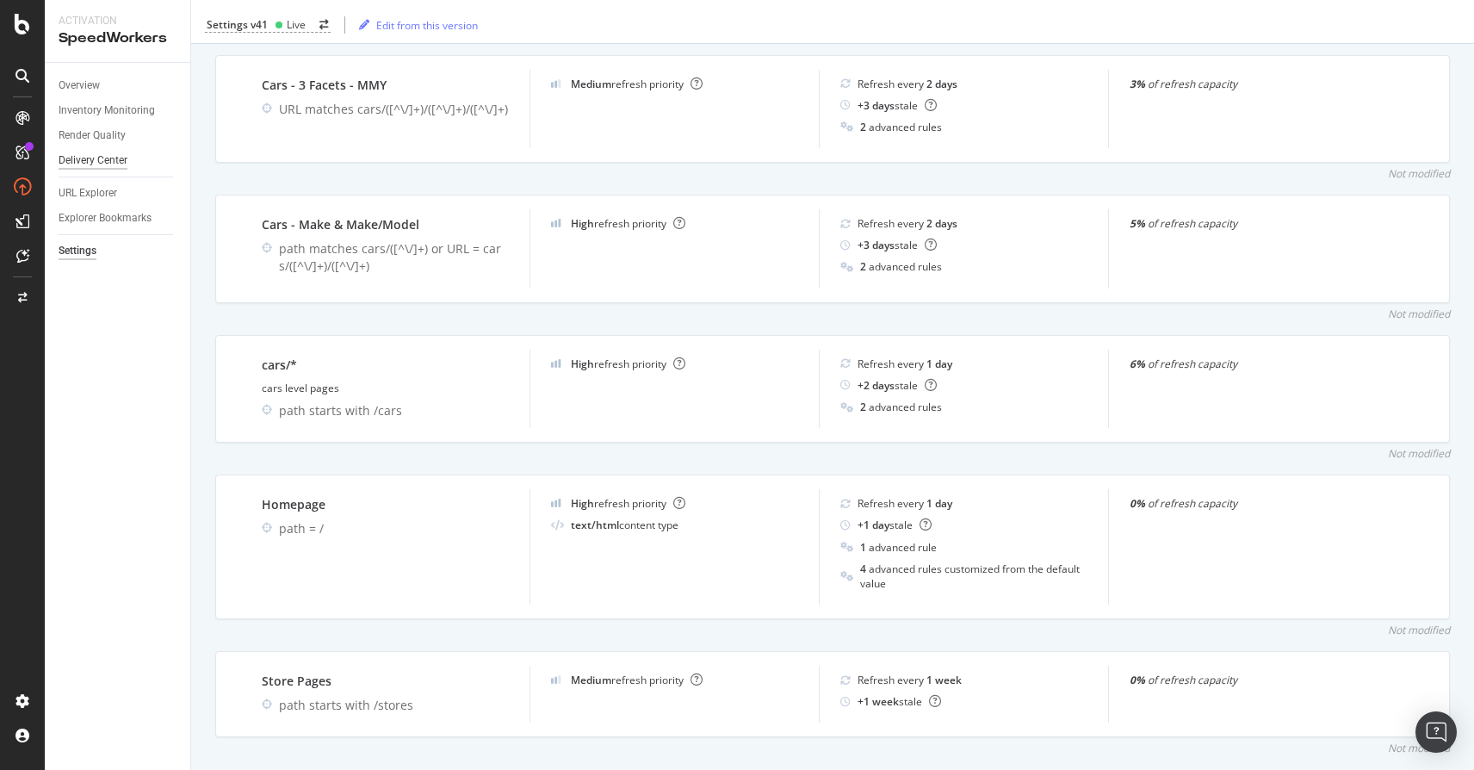
click at [108, 164] on div "Delivery Center" at bounding box center [93, 161] width 69 height 18
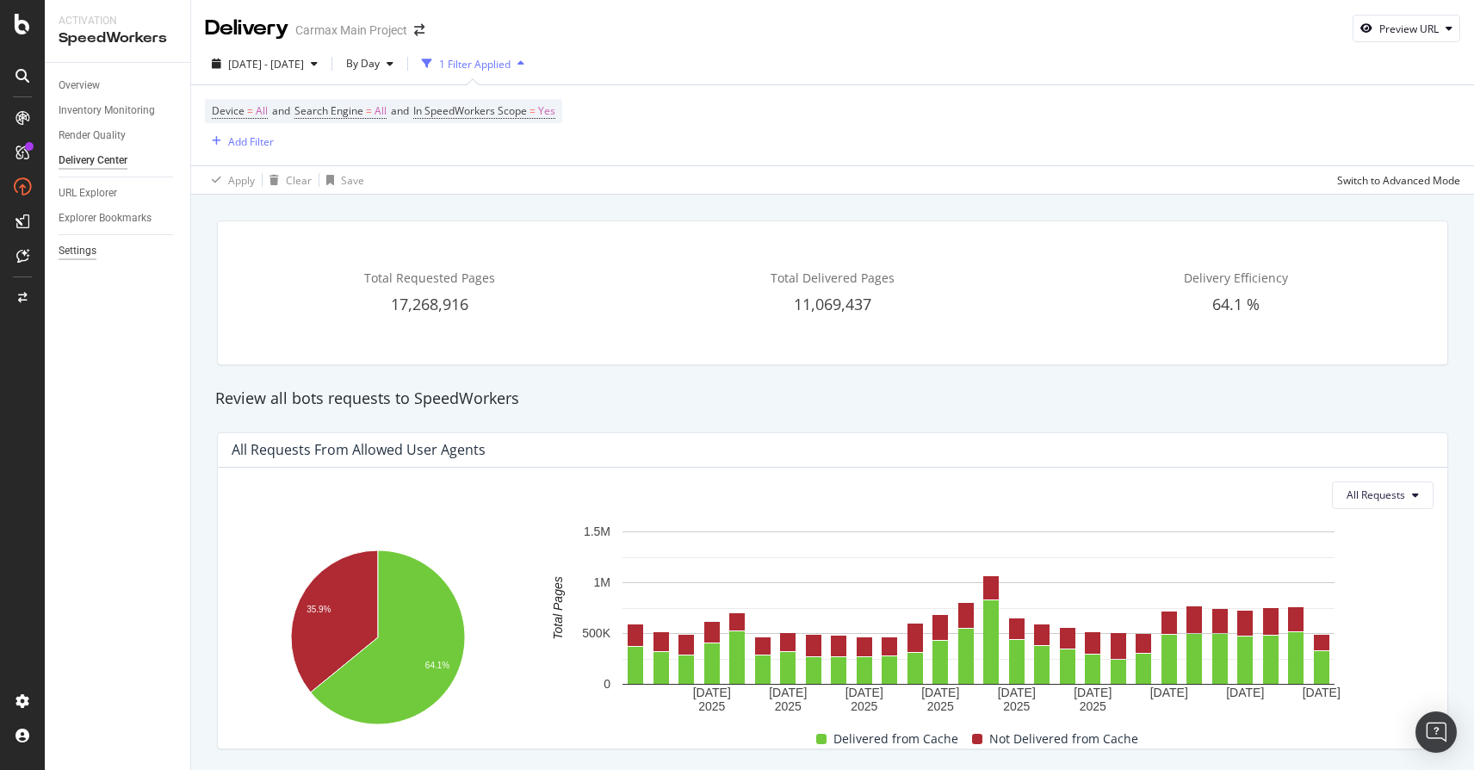
click at [81, 252] on div "Settings" at bounding box center [78, 251] width 38 height 18
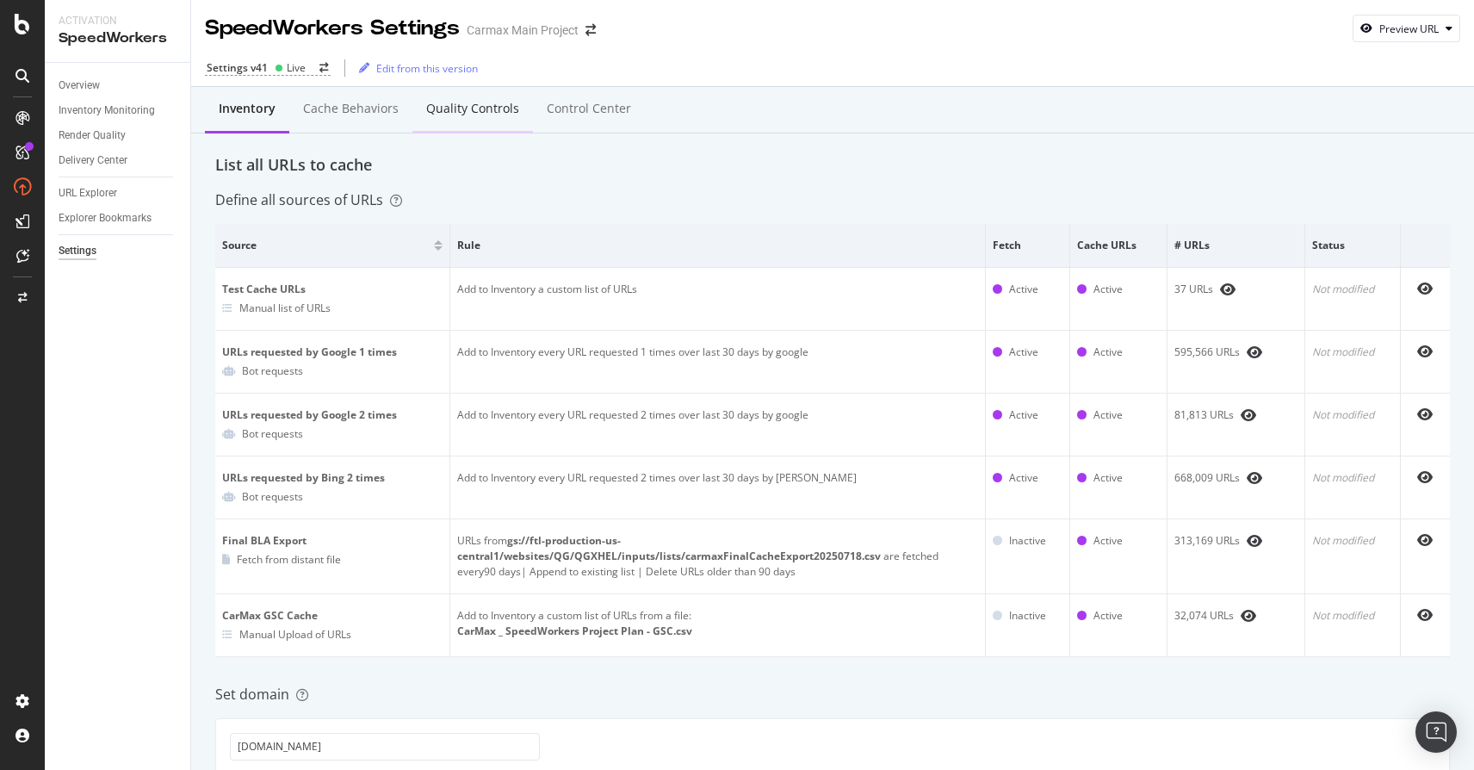
click at [490, 119] on div "Quality Controls" at bounding box center [472, 109] width 121 height 47
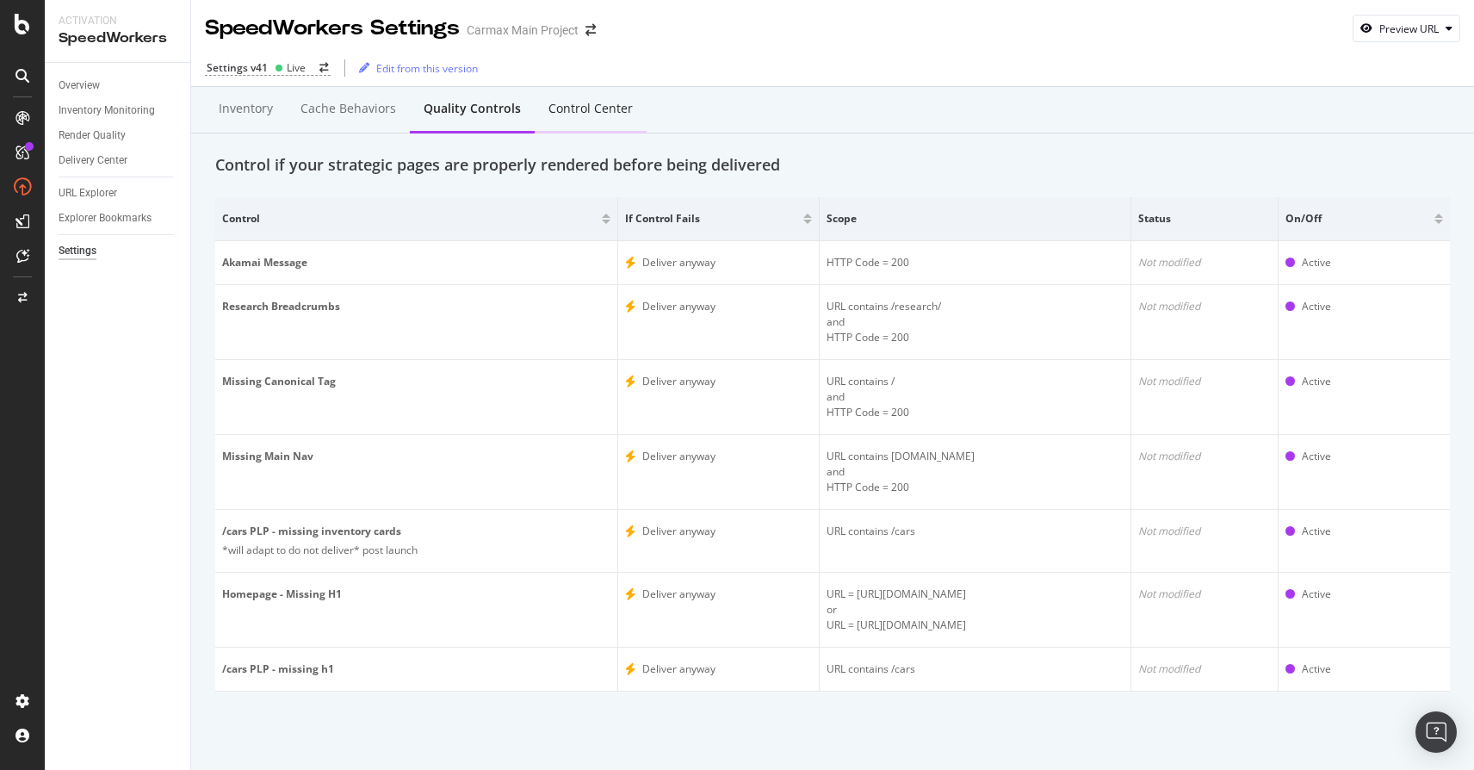
click at [576, 109] on div "Control Center" at bounding box center [590, 108] width 84 height 17
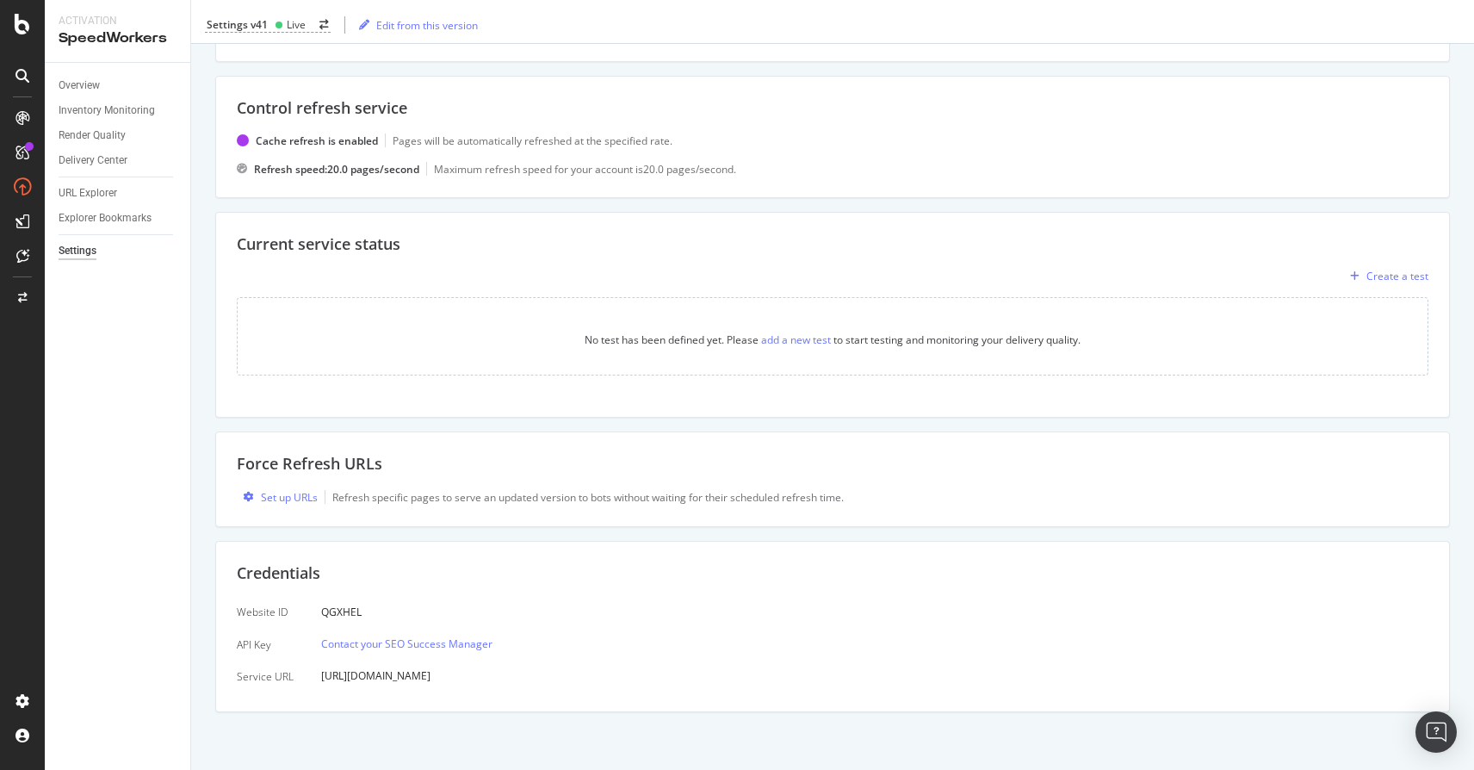
scroll to position [195, 0]
click at [295, 495] on div "Set up URLs" at bounding box center [289, 494] width 57 height 15
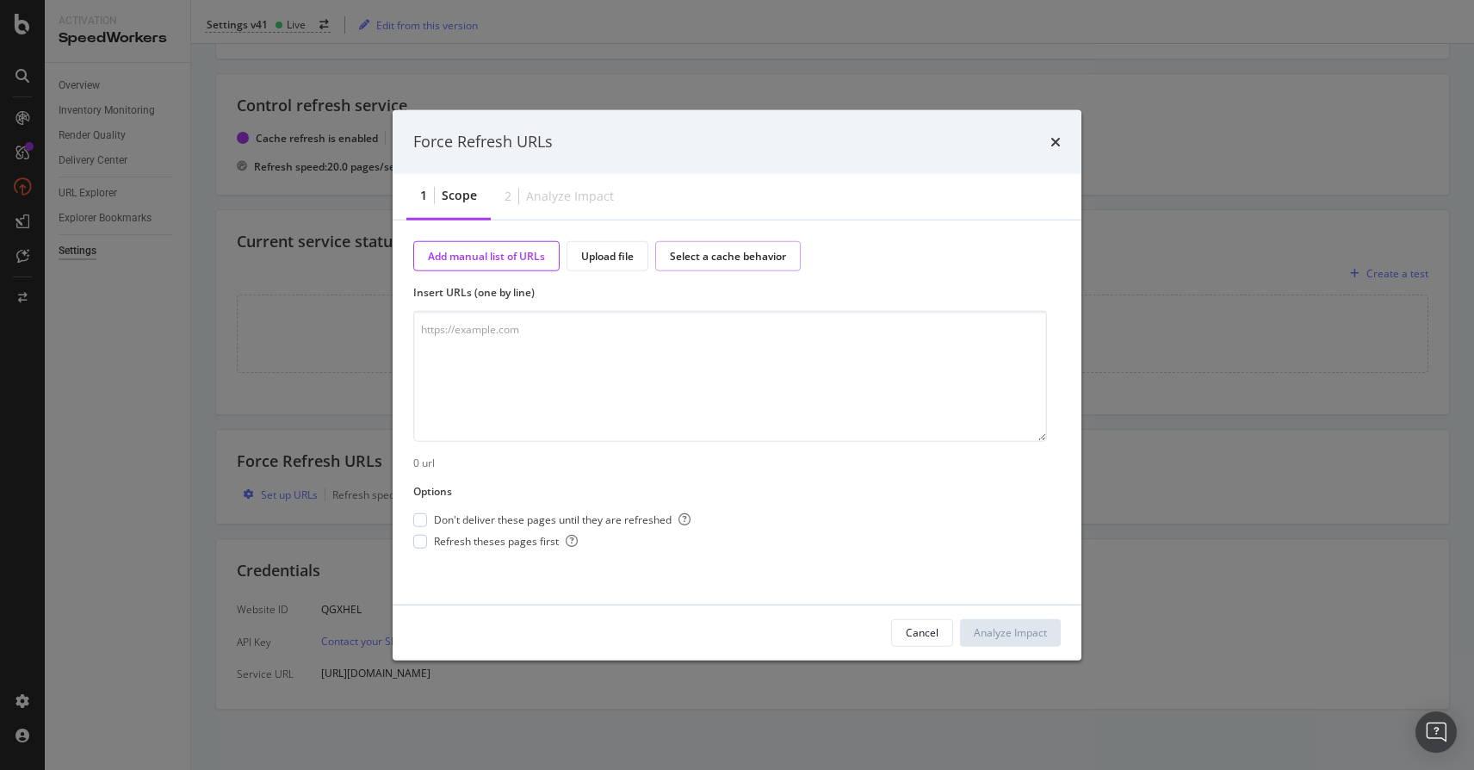
click at [711, 259] on div "Select a cache behavior" at bounding box center [728, 255] width 116 height 15
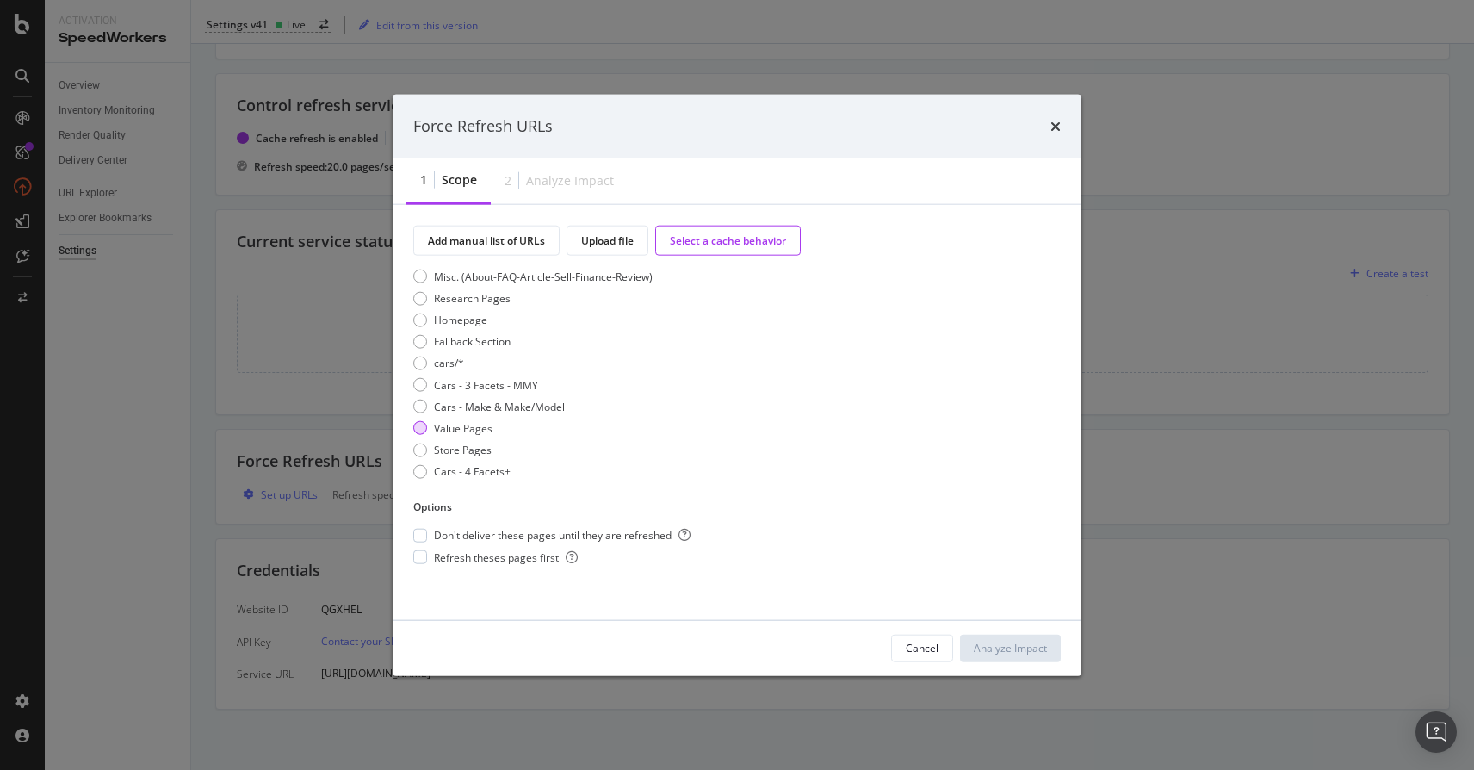
click at [428, 430] on div "Value Pages" at bounding box center [532, 427] width 239 height 15
click at [418, 539] on div "modal" at bounding box center [420, 536] width 14 height 14
click at [1015, 647] on div "Analyze Impact" at bounding box center [1010, 648] width 73 height 15
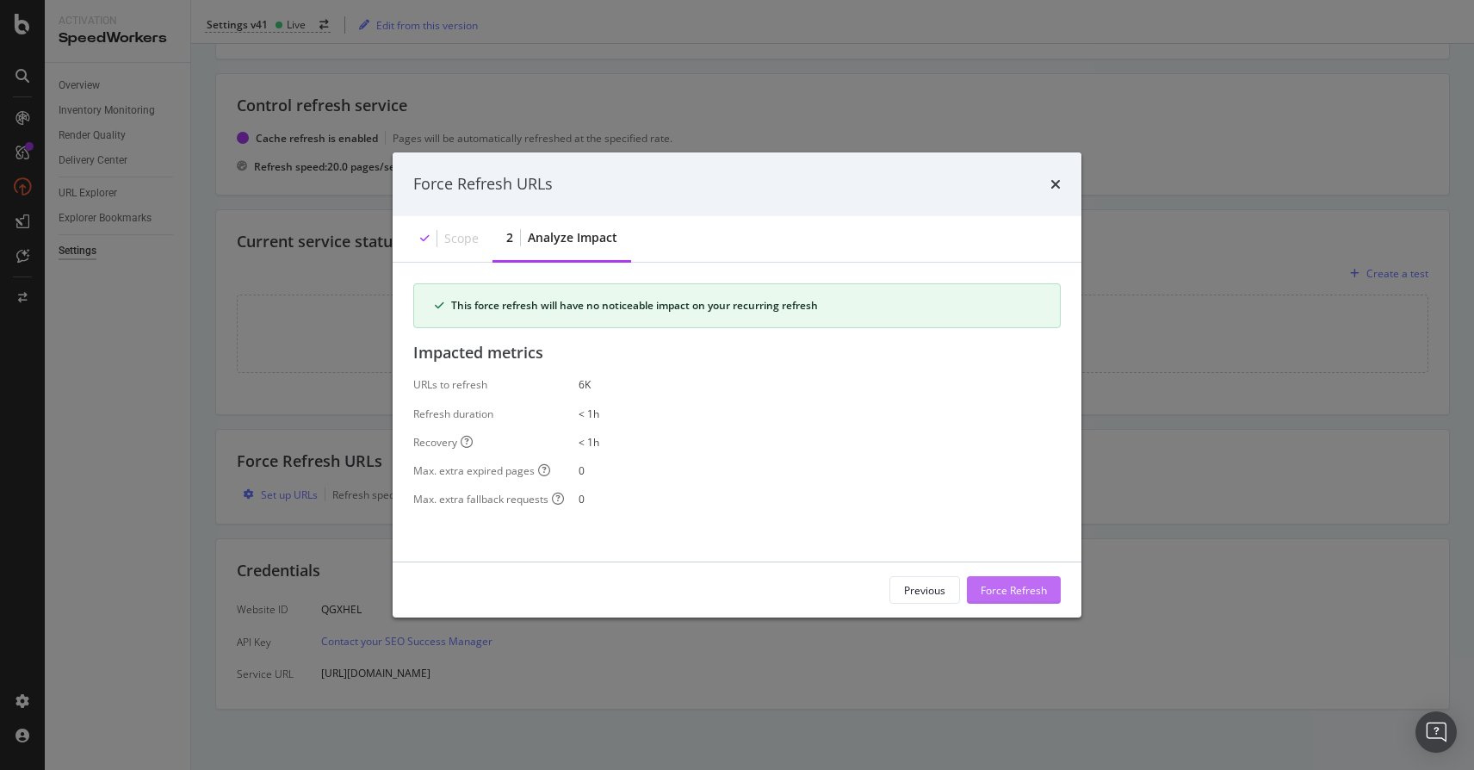
click at [1026, 586] on div "Force Refresh" at bounding box center [1014, 589] width 66 height 15
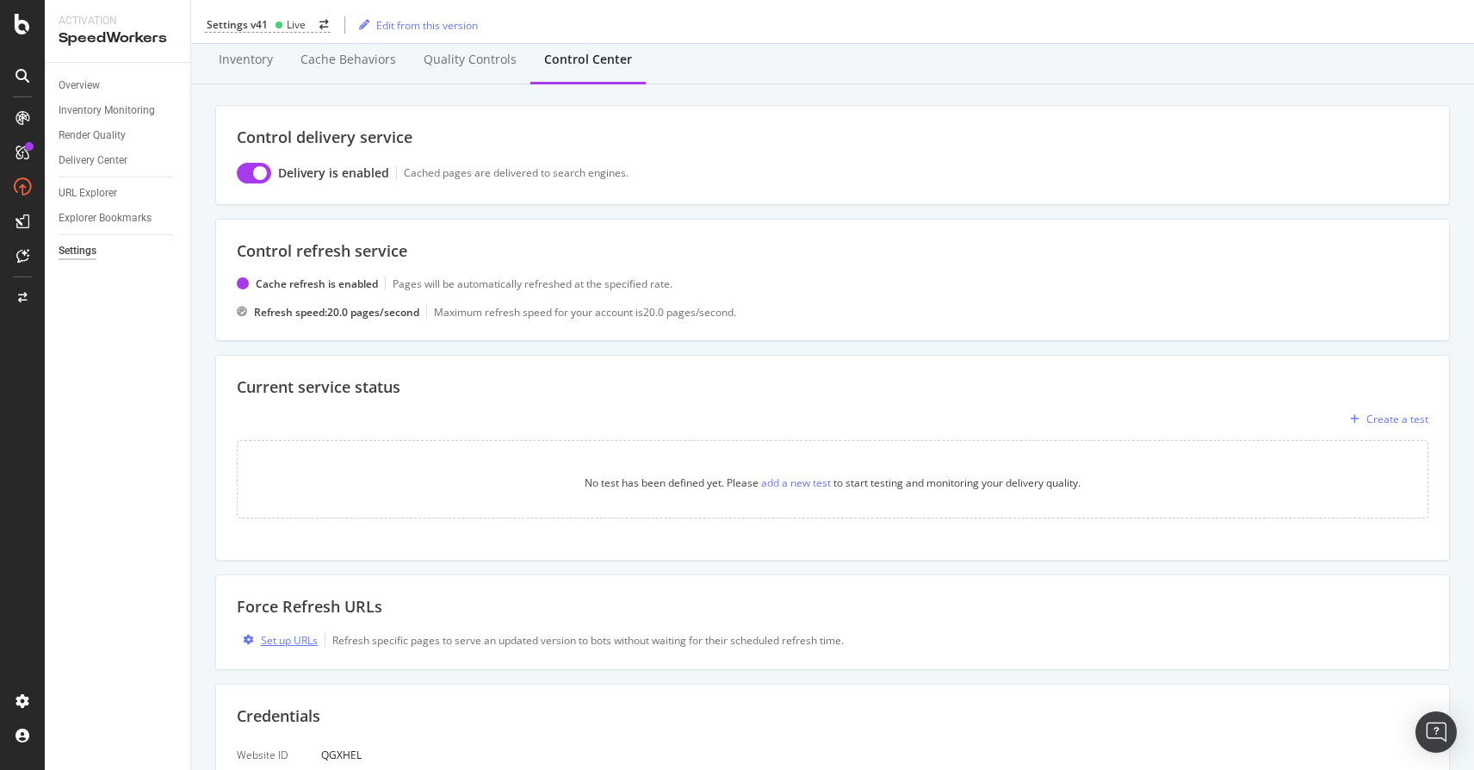
scroll to position [0, 0]
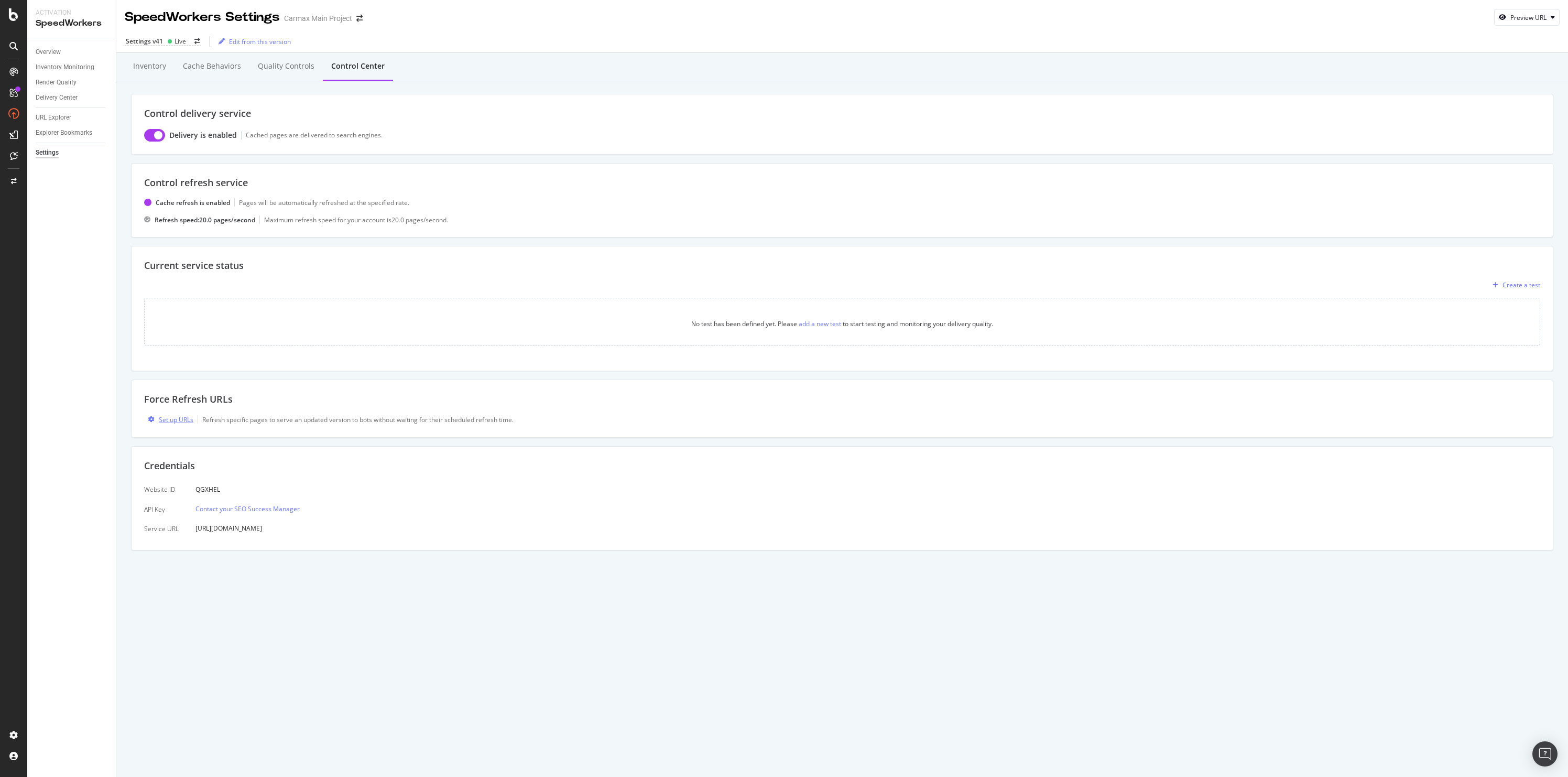
click at [168, 417] on div "Set up URLs" at bounding box center [176, 420] width 35 height 9
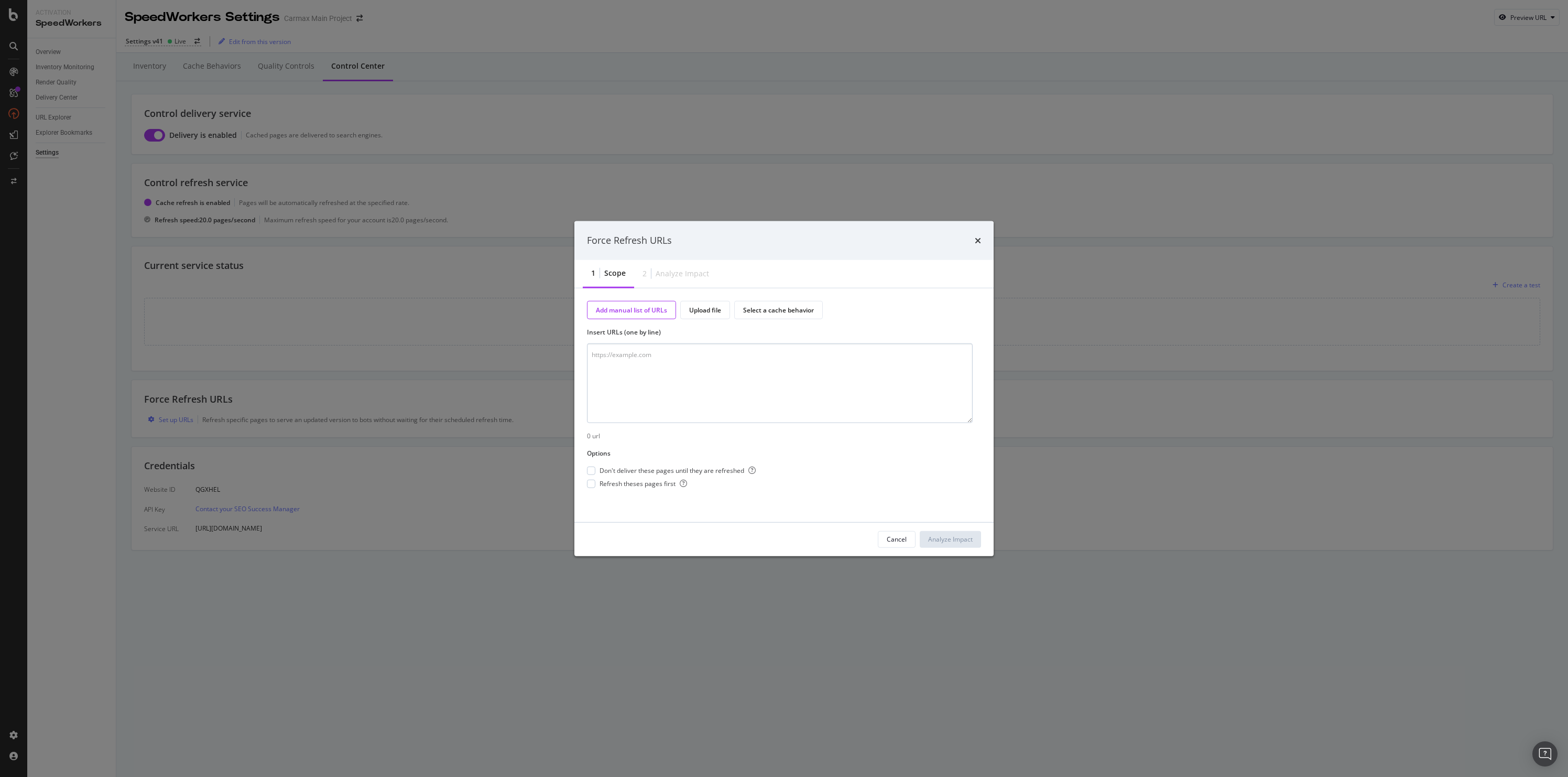
click at [623, 374] on textarea "modal" at bounding box center [780, 383] width 386 height 80
type textarea "[URL][DOMAIN_NAME]"
click at [593, 468] on div "modal" at bounding box center [591, 471] width 9 height 9
click at [897, 468] on div "Analyze Impact" at bounding box center [950, 539] width 44 height 9
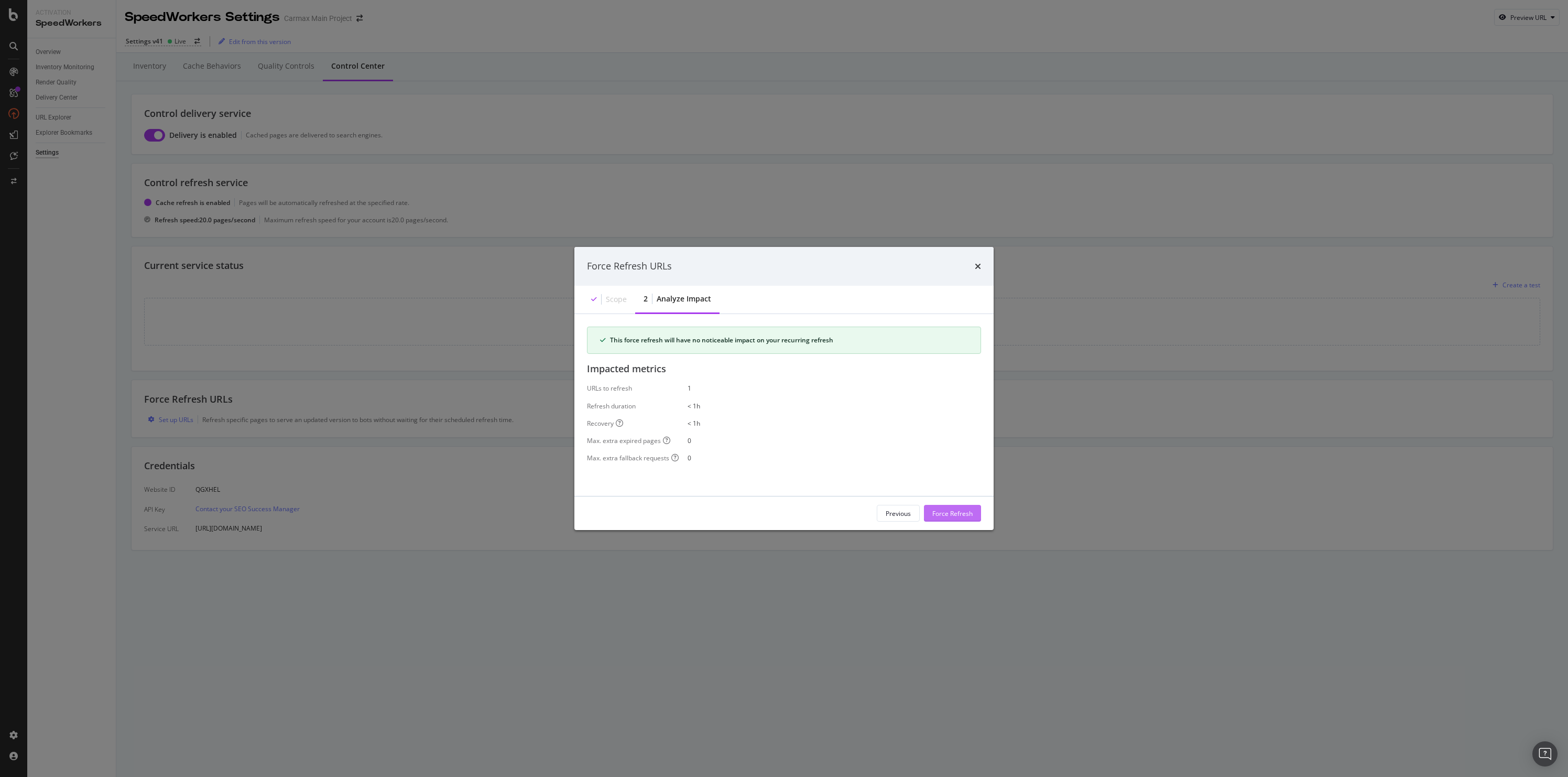
click at [897, 468] on div "Force Refresh" at bounding box center [953, 513] width 40 height 9
